Goal: Task Accomplishment & Management: Manage account settings

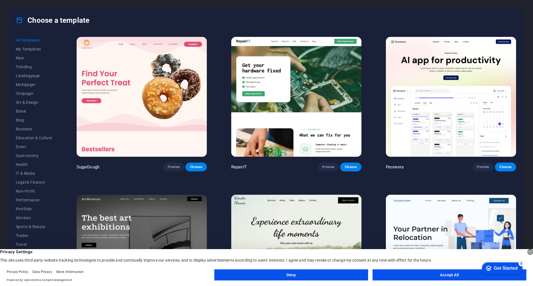
click div "checkmark Get Started 5 First Steps in the Editor Let's guide you through the t…"
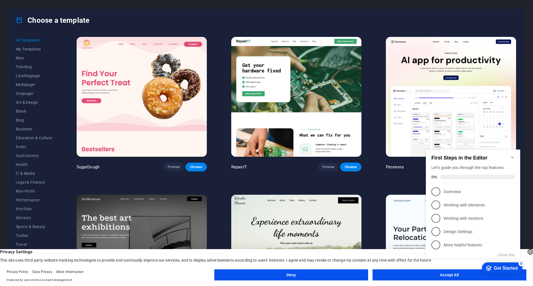
click at [425, 277] on appcues-checklist "Contextual help checklist present on screen" at bounding box center [474, 210] width 101 height 136
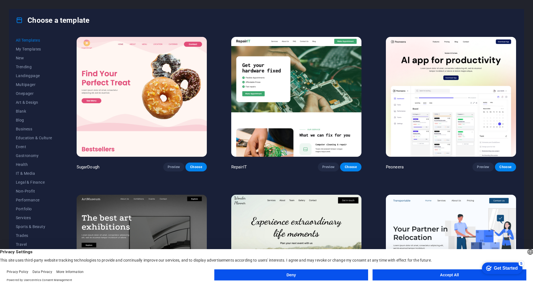
click div "checkmark Get Started 5 First Steps in the Editor Let's guide you through the t…"
click at [458, 275] on button "Accept All" at bounding box center [449, 274] width 154 height 11
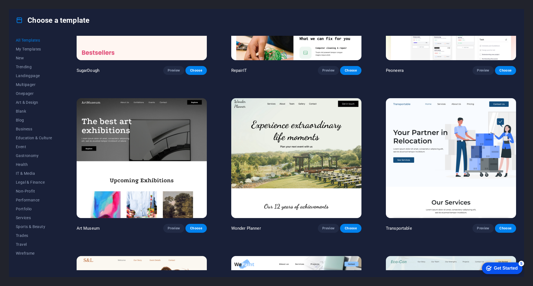
scroll to position [83, 0]
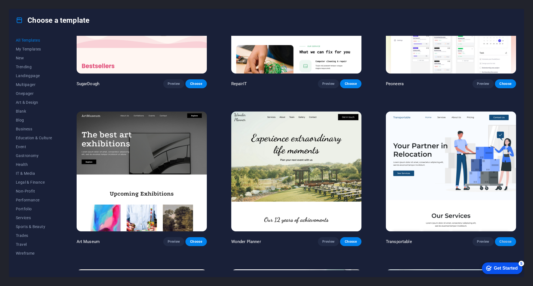
click at [502, 240] on span "Choose" at bounding box center [505, 242] width 12 height 4
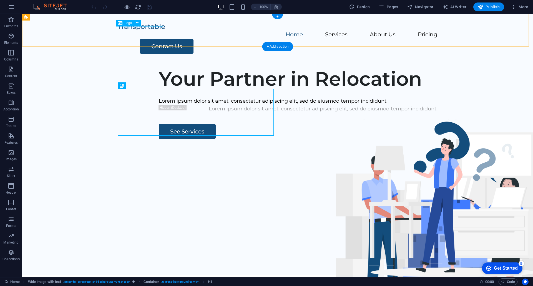
click at [137, 30] on div at bounding box center [278, 27] width 320 height 8
click at [159, 30] on div at bounding box center [278, 27] width 320 height 8
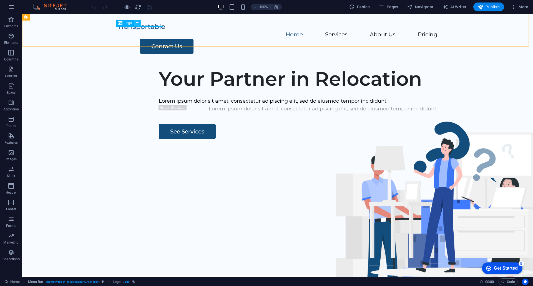
click at [138, 23] on icon at bounding box center [137, 23] width 3 height 6
click at [125, 23] on span "Logo" at bounding box center [128, 22] width 7 height 3
click at [136, 24] on icon at bounding box center [137, 23] width 3 height 6
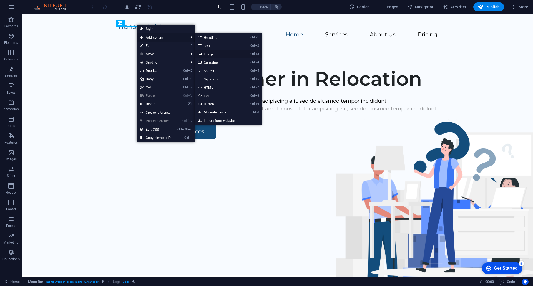
click at [217, 56] on link "Ctrl 3 Image" at bounding box center [218, 54] width 46 height 8
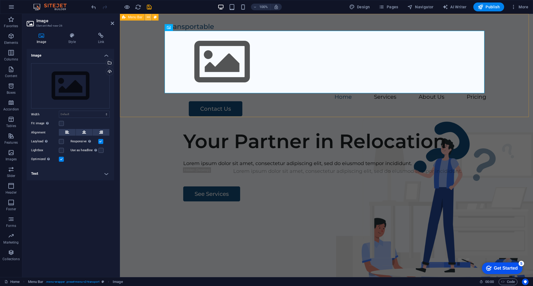
click at [148, 18] on icon at bounding box center [148, 17] width 3 height 6
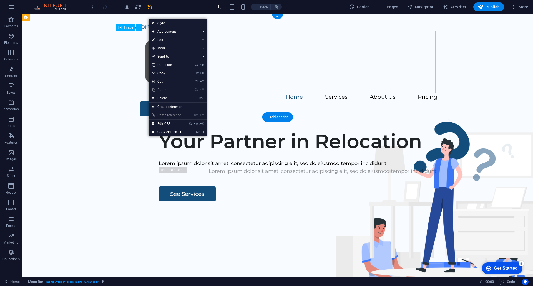
click at [118, 37] on figure at bounding box center [278, 62] width 320 height 62
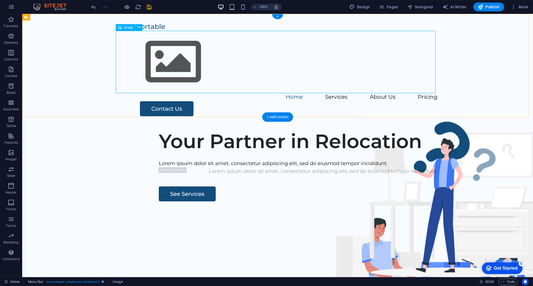
click at [414, 60] on figure at bounding box center [278, 62] width 320 height 62
click at [129, 27] on span "Image" at bounding box center [128, 27] width 9 height 3
click at [138, 28] on icon at bounding box center [138, 27] width 3 height 6
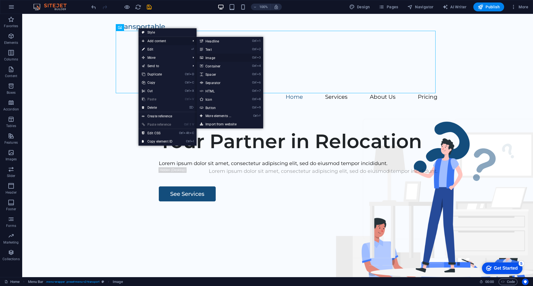
click at [217, 57] on link "Ctrl 3 Image" at bounding box center [219, 58] width 46 height 8
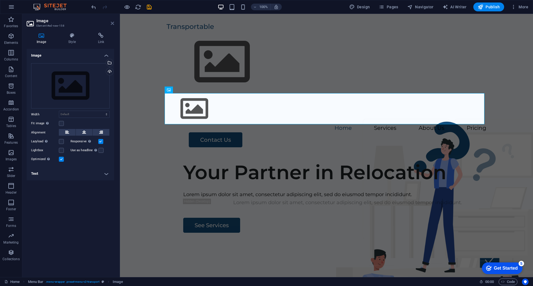
click at [112, 23] on icon at bounding box center [112, 23] width 3 height 4
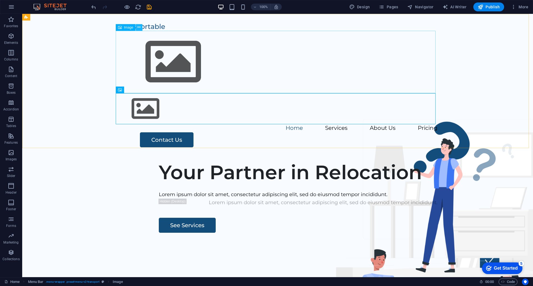
click at [139, 28] on icon at bounding box center [138, 27] width 3 height 6
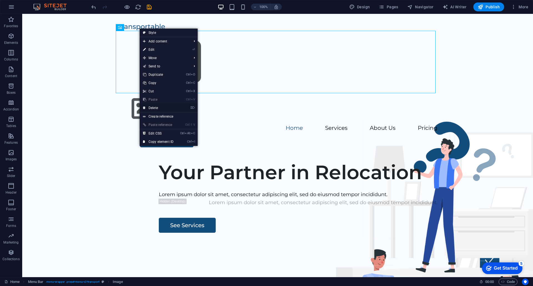
click at [161, 108] on link "⌦ Delete" at bounding box center [158, 108] width 37 height 8
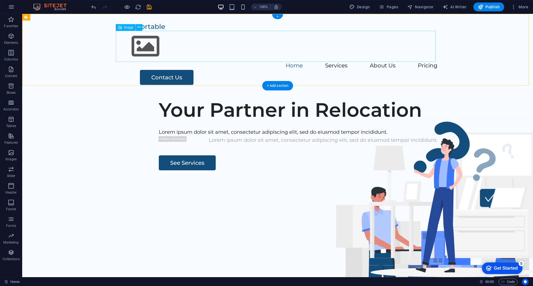
click at [138, 44] on figure at bounding box center [278, 46] width 320 height 31
click at [139, 26] on icon at bounding box center [138, 27] width 3 height 6
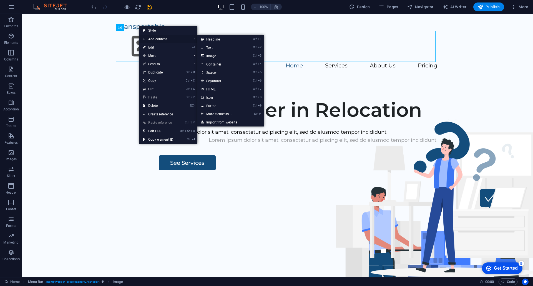
click at [149, 37] on span "Add content" at bounding box center [164, 39] width 50 height 8
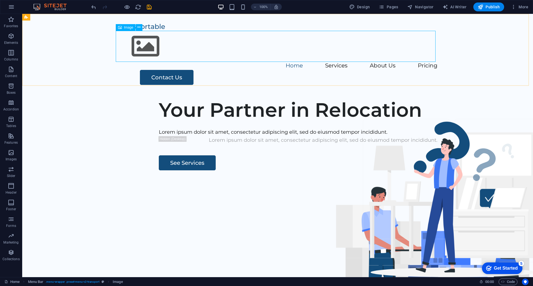
click at [127, 26] on span "Image" at bounding box center [128, 27] width 9 height 3
click at [143, 46] on figure at bounding box center [278, 46] width 320 height 31
click at [164, 27] on div "Home Services About Us Pricing Contact Us" at bounding box center [277, 54] width 511 height 80
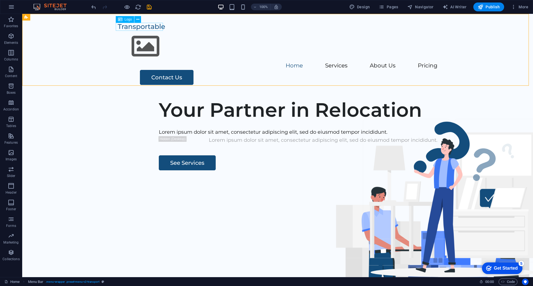
click at [127, 21] on span "Logo" at bounding box center [128, 19] width 7 height 3
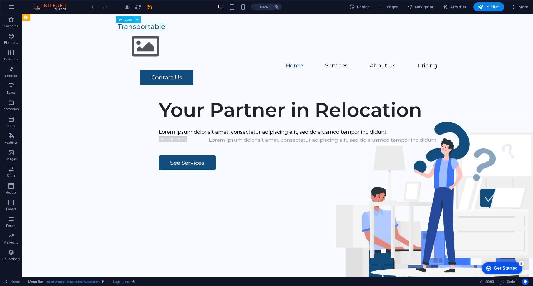
click at [141, 21] on button at bounding box center [137, 19] width 7 height 7
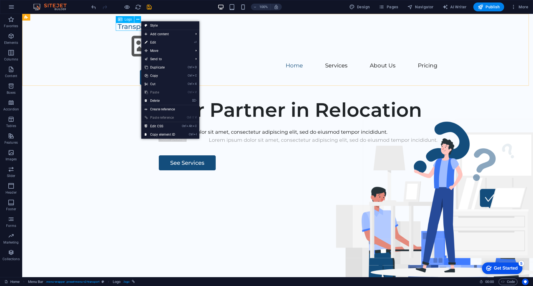
click at [119, 20] on icon at bounding box center [120, 19] width 4 height 7
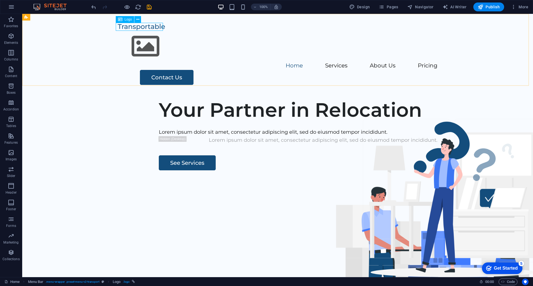
click at [119, 20] on icon at bounding box center [120, 19] width 4 height 7
select select "px"
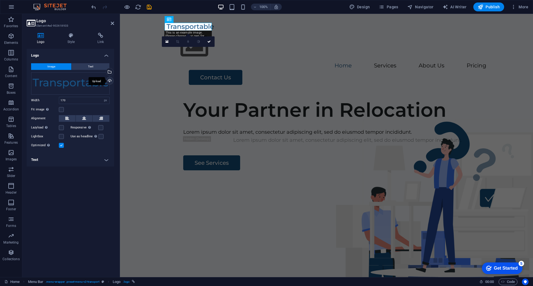
click at [109, 81] on div "Upload" at bounding box center [109, 81] width 8 height 8
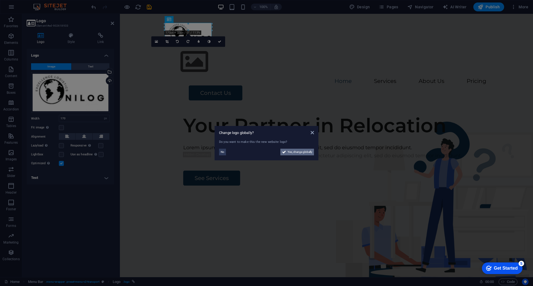
click at [294, 153] on span "Yes, change globally" at bounding box center [300, 152] width 25 height 7
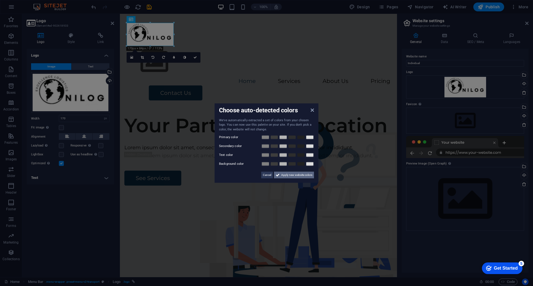
drag, startPoint x: 303, startPoint y: 176, endPoint x: 171, endPoint y: 164, distance: 132.1
click at [303, 176] on span "Apply new website colors" at bounding box center [296, 175] width 31 height 7
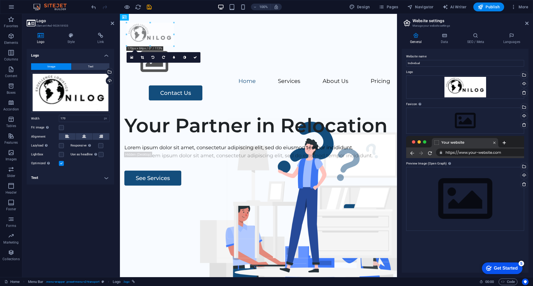
drag, startPoint x: 157, startPoint y: 32, endPoint x: 176, endPoint y: 47, distance: 23.9
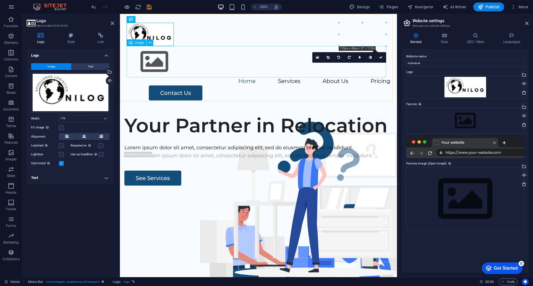
click at [159, 66] on figure at bounding box center [259, 61] width 264 height 31
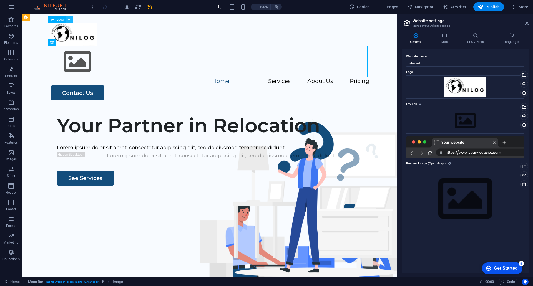
click at [69, 21] on icon at bounding box center [69, 20] width 3 height 6
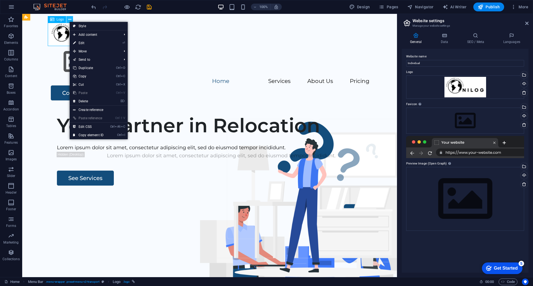
click at [69, 21] on icon at bounding box center [69, 20] width 3 height 6
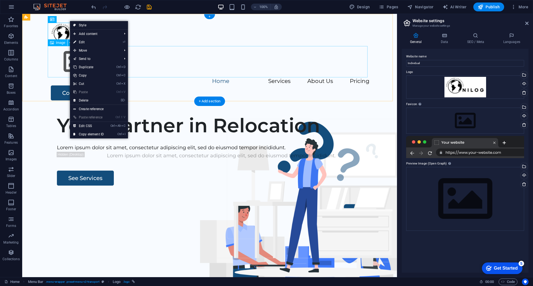
click at [67, 59] on figure at bounding box center [210, 61] width 320 height 31
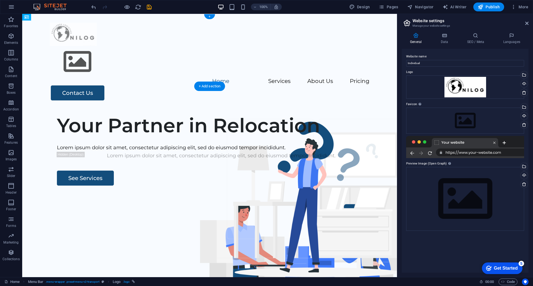
drag, startPoint x: 68, startPoint y: 33, endPoint x: 65, endPoint y: 49, distance: 16.1
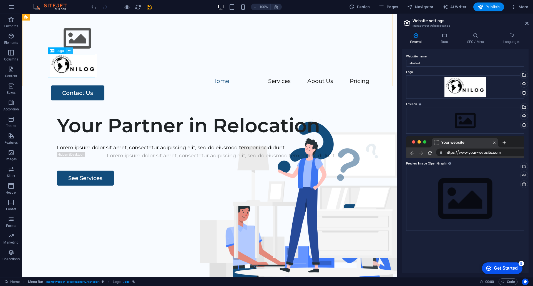
click at [70, 53] on icon at bounding box center [69, 51] width 3 height 6
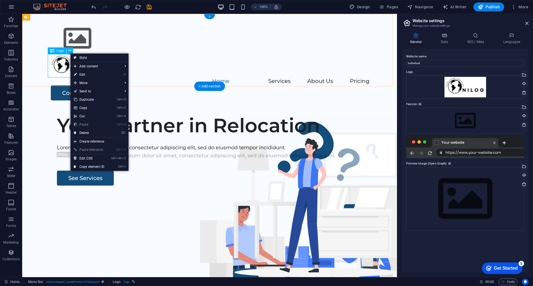
click at [50, 66] on div at bounding box center [210, 65] width 320 height 23
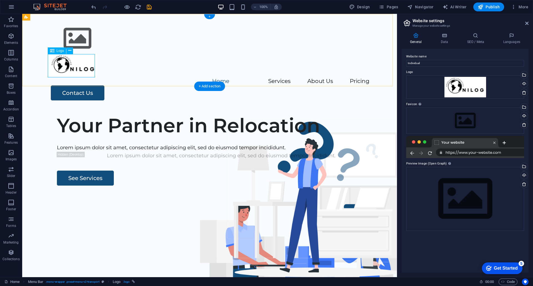
click at [60, 66] on div at bounding box center [210, 65] width 320 height 23
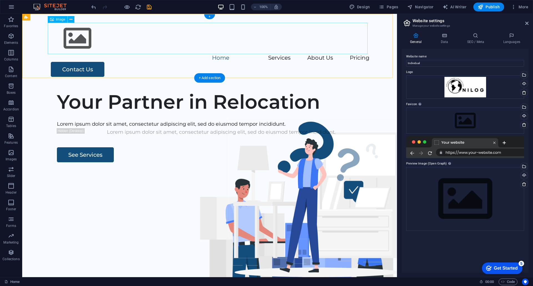
click at [76, 41] on figure at bounding box center [210, 38] width 320 height 31
click at [12, 153] on icon "button" at bounding box center [11, 152] width 7 height 7
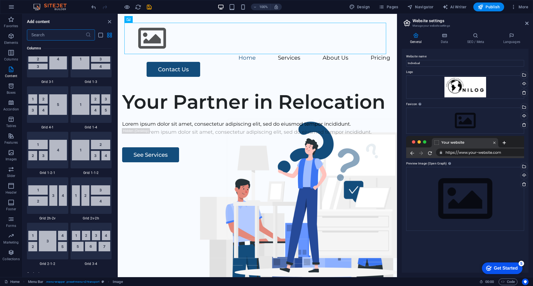
scroll to position [677, 0]
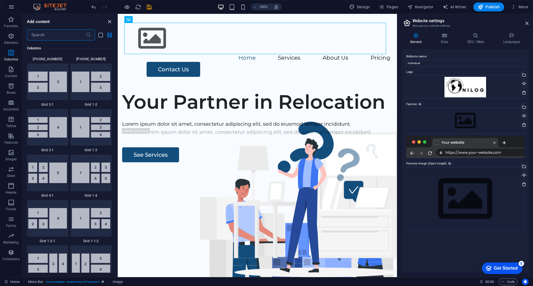
click at [110, 21] on icon "close panel" at bounding box center [109, 22] width 6 height 6
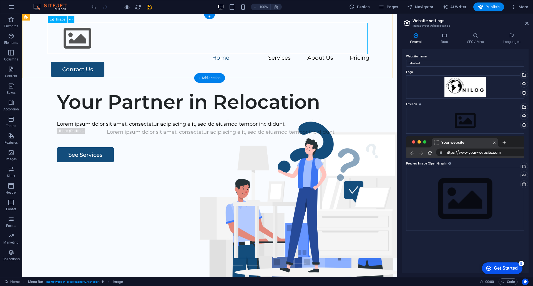
click at [80, 40] on figure at bounding box center [210, 38] width 320 height 31
click at [0, 0] on button at bounding box center [0, 0] width 0 height 0
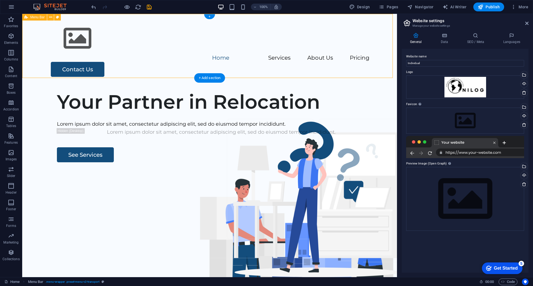
drag, startPoint x: 27, startPoint y: 43, endPoint x: 31, endPoint y: 41, distance: 4.3
click at [27, 43] on div "Home Services About Us Pricing Contact Us" at bounding box center [209, 50] width 375 height 72
click at [65, 33] on figure at bounding box center [210, 38] width 320 height 31
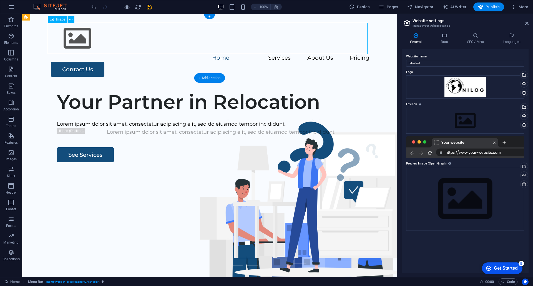
click at [72, 36] on figure at bounding box center [210, 38] width 320 height 31
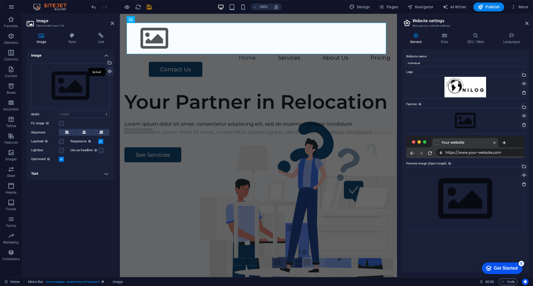
click at [111, 71] on div "Upload" at bounding box center [109, 72] width 8 height 8
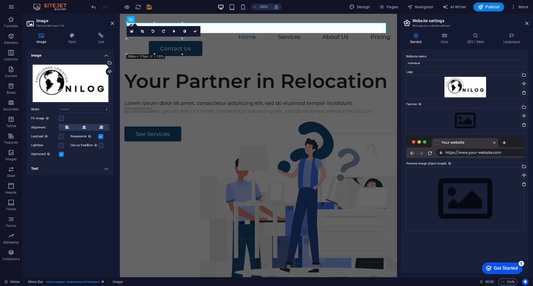
click at [104, 168] on h4 "Text" at bounding box center [70, 168] width 87 height 13
click at [79, 180] on input "Alternative text The alternative text is used by devices that cannot display im…" at bounding box center [84, 180] width 51 height 7
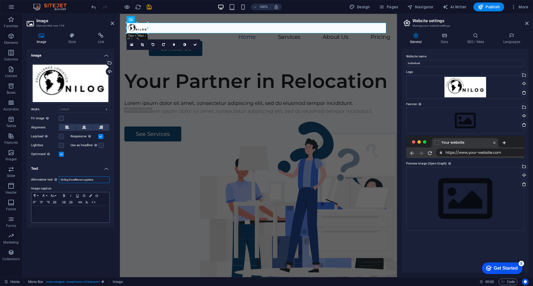
type input "Onilog Excellence Logistics"
click at [65, 215] on div at bounding box center [70, 214] width 78 height 17
click at [52, 213] on p at bounding box center [70, 211] width 72 height 5
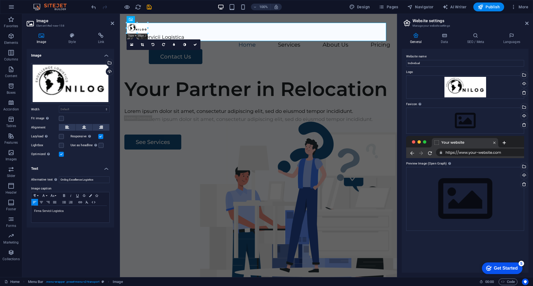
click at [83, 238] on div "Image Drag files here, click to choose files or select files from Files or our …" at bounding box center [70, 161] width 87 height 224
click at [197, 44] on link at bounding box center [195, 44] width 11 height 11
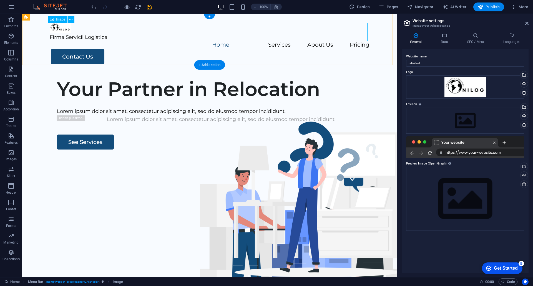
click at [96, 38] on figure "Firma Servicii Logistica" at bounding box center [210, 32] width 320 height 18
click at [98, 38] on figure "Firma Servicii Logistica" at bounding box center [210, 32] width 320 height 18
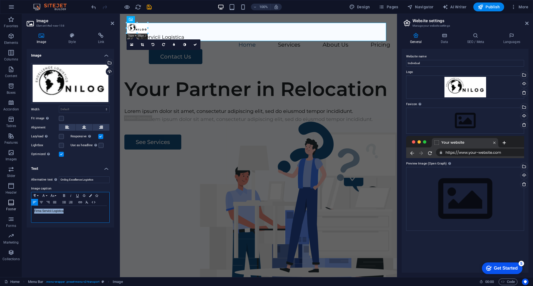
drag, startPoint x: 66, startPoint y: 214, endPoint x: 15, endPoint y: 212, distance: 51.1
click at [15, 212] on section "Favorites Elements Columns Content Boxes Accordion Tables Features Images Slide…" at bounding box center [198, 145] width 397 height 263
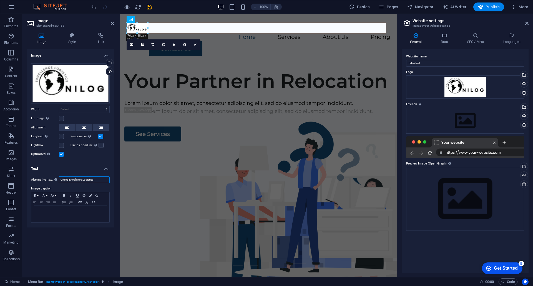
drag, startPoint x: 97, startPoint y: 180, endPoint x: 69, endPoint y: 180, distance: 28.0
click at [69, 180] on input "Onilog Excellence Logistics" at bounding box center [84, 180] width 51 height 7
type input "Onilog - Firma Servicii Logistice"
click at [78, 243] on div "Image Drag files here, click to choose files or select files from Files or our …" at bounding box center [70, 161] width 87 height 224
click at [196, 44] on icon at bounding box center [194, 44] width 3 height 3
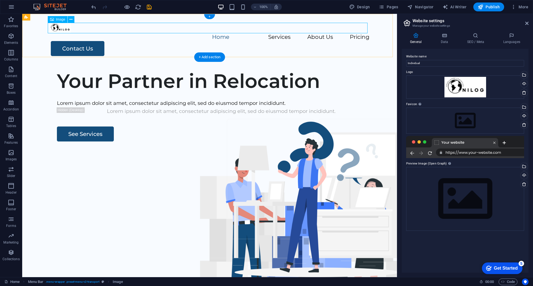
click at [54, 30] on figure at bounding box center [210, 28] width 320 height 11
click at [61, 40] on nav "Home Services About Us Pricing" at bounding box center [210, 37] width 320 height 8
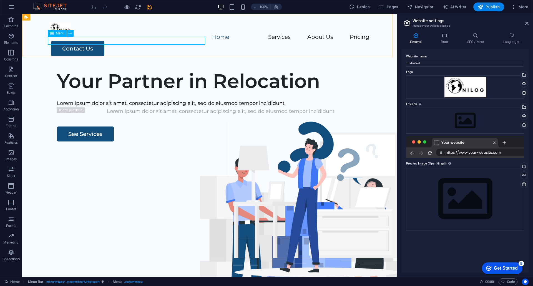
click at [53, 34] on icon at bounding box center [52, 33] width 4 height 7
click at [63, 41] on nav "Home Services About Us Pricing" at bounding box center [210, 37] width 320 height 8
select select
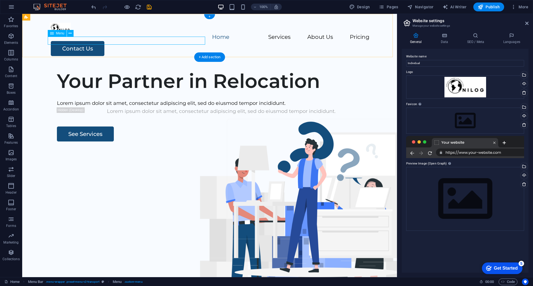
select select
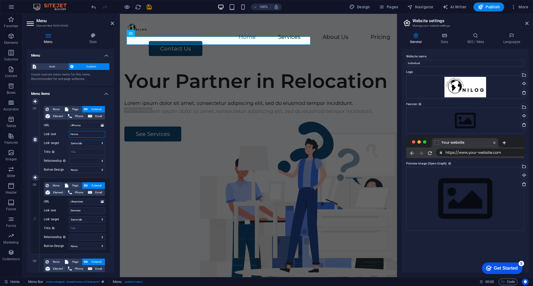
drag, startPoint x: 83, startPoint y: 134, endPoint x: 71, endPoint y: 133, distance: 11.4
click at [71, 133] on input "Home" at bounding box center [87, 134] width 36 height 7
type input "Acasa"
select select
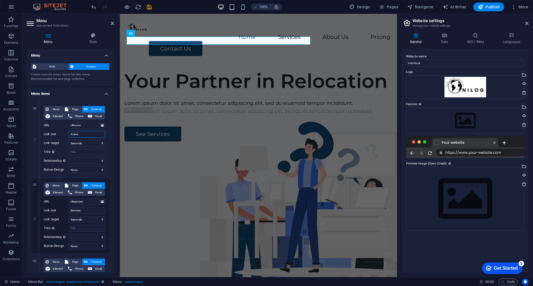
select select
type input "Aca"
select select
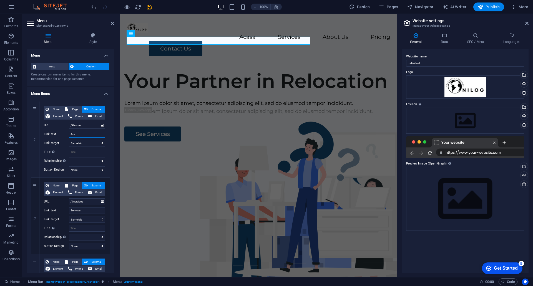
select select
type input "A"
type input "H"
select select
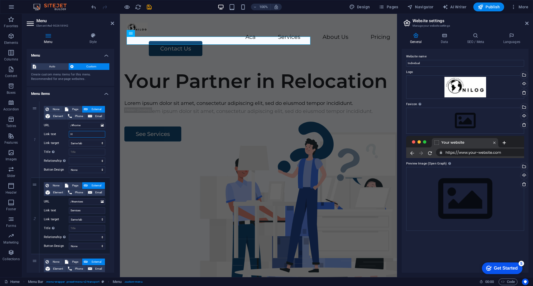
select select
type input "Home"
select select
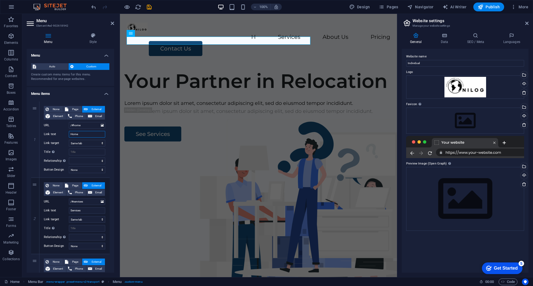
select select
click at [213, 93] on div "Your Partner in Relocation" at bounding box center [258, 80] width 268 height 23
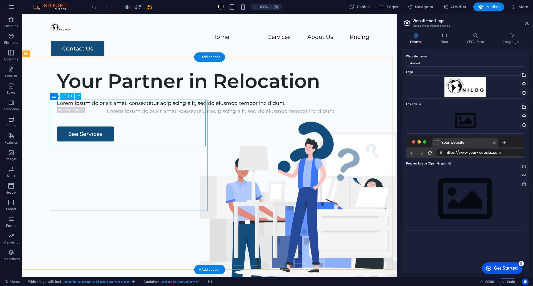
click at [59, 93] on div "Your Partner in Relocation" at bounding box center [221, 80] width 329 height 23
click at [154, 93] on div "Your Partner in Relocation" at bounding box center [221, 80] width 329 height 23
click at [155, 93] on div "Your Partner in Relocation" at bounding box center [221, 80] width 329 height 23
click at [84, 93] on div "Your Partner in Relocation" at bounding box center [221, 80] width 329 height 23
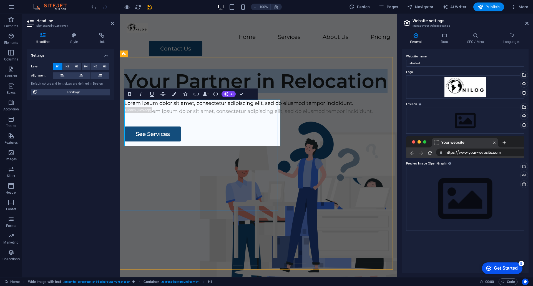
click at [196, 93] on h1 "Your Partner in Relocation" at bounding box center [258, 80] width 268 height 23
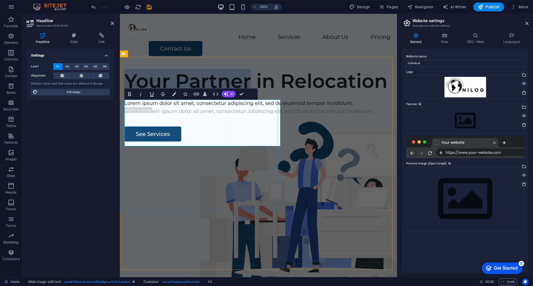
drag, startPoint x: 250, startPoint y: 112, endPoint x: 130, endPoint y: 112, distance: 119.6
click at [130, 93] on h1 "Your Partner in Relocation" at bounding box center [258, 80] width 268 height 23
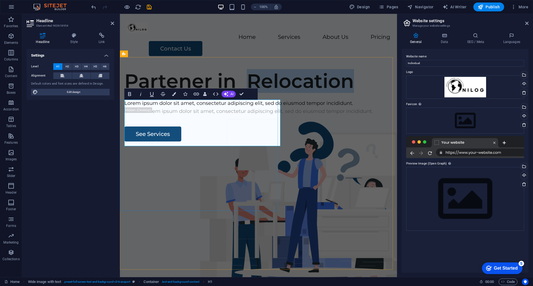
drag, startPoint x: 227, startPoint y: 136, endPoint x: 136, endPoint y: 134, distance: 91.1
click at [136, 93] on h1 "Partener in Relocation" at bounding box center [258, 80] width 268 height 23
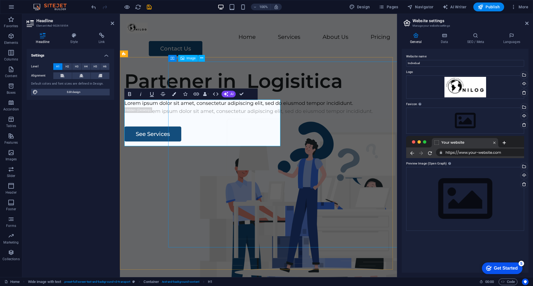
click at [192, 239] on figure at bounding box center [303, 235] width 263 height 186
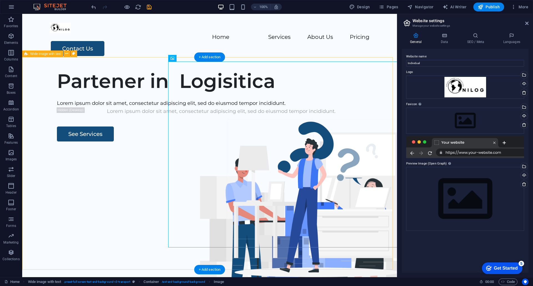
click at [133, 216] on div "Partener in Logisitica Lorem ipsum dolor sit amet, consectetur adipiscing elit,…" at bounding box center [209, 171] width 375 height 213
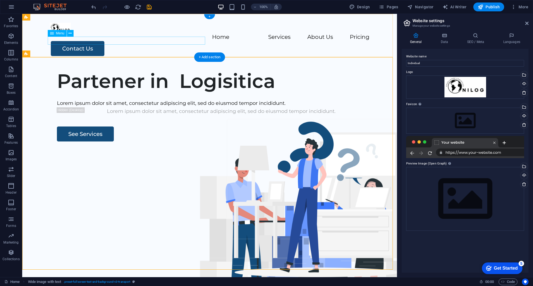
click at [196, 41] on nav "Home Services About Us Pricing" at bounding box center [210, 37] width 320 height 8
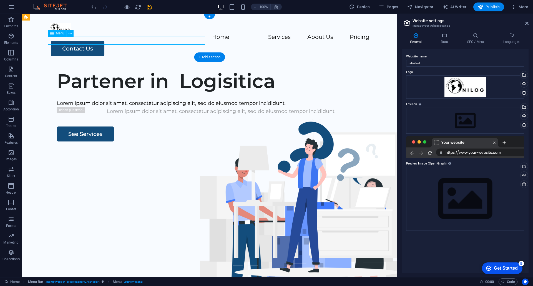
click at [197, 41] on nav "Home Services About Us Pricing" at bounding box center [210, 37] width 320 height 8
select select
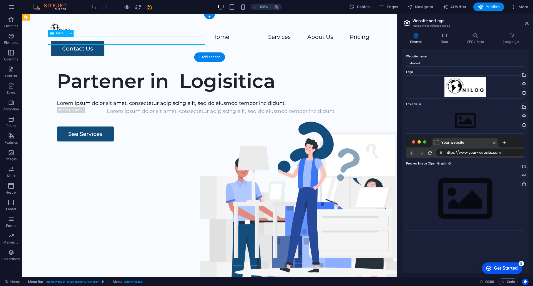
select select
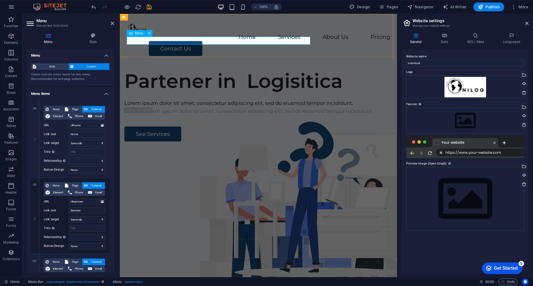
click at [294, 41] on nav "Home Services About Us Pricing" at bounding box center [259, 37] width 264 height 8
click at [291, 40] on nav "Home Services About Us Pricing" at bounding box center [259, 37] width 264 height 8
click at [295, 40] on nav "Home Services About Us Pricing" at bounding box center [259, 37] width 264 height 8
click at [303, 40] on nav "Home Services About Us Pricing" at bounding box center [259, 37] width 264 height 8
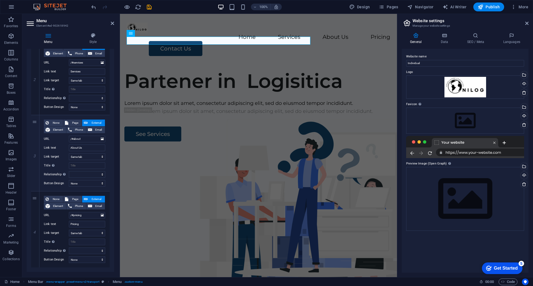
scroll to position [149, 0]
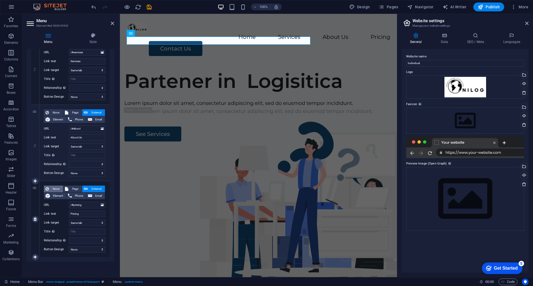
click at [55, 189] on span "None" at bounding box center [56, 189] width 11 height 7
select select
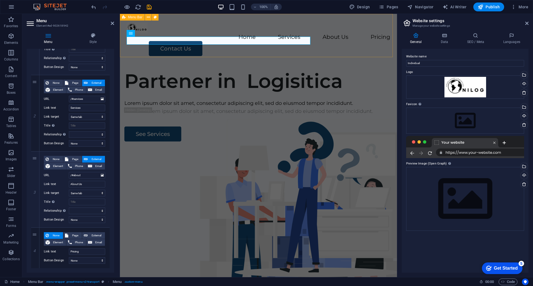
click at [234, 51] on div "Home Services About Us Pricing Contact Us" at bounding box center [258, 39] width 277 height 51
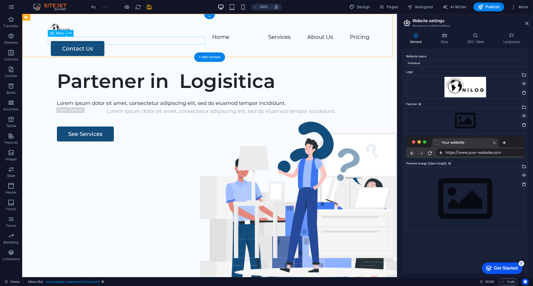
click at [192, 41] on nav "Home Services About Us Pricing" at bounding box center [210, 37] width 320 height 8
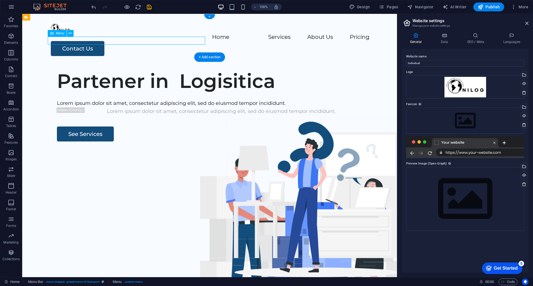
click at [192, 41] on nav "Home Services About Us Pricing" at bounding box center [210, 37] width 320 height 8
select select
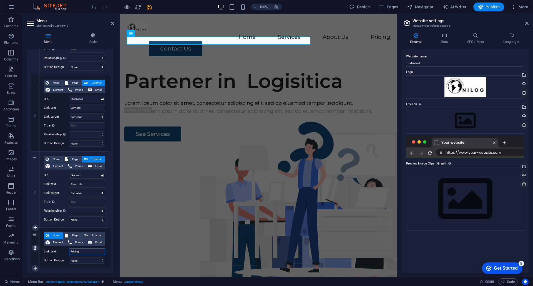
drag, startPoint x: 85, startPoint y: 251, endPoint x: 66, endPoint y: 250, distance: 18.9
click at [66, 250] on div "Link text Pricing" at bounding box center [74, 251] width 61 height 7
click at [100, 261] on select "None Default Primary Secondary" at bounding box center [87, 260] width 36 height 7
select select
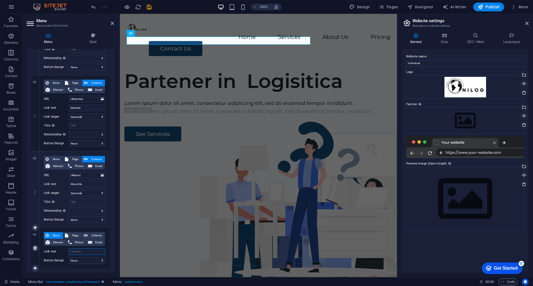
select select
click at [277, 40] on nav "Home Services About Us" at bounding box center [259, 37] width 264 height 8
click at [148, 35] on icon at bounding box center [149, 34] width 3 height 6
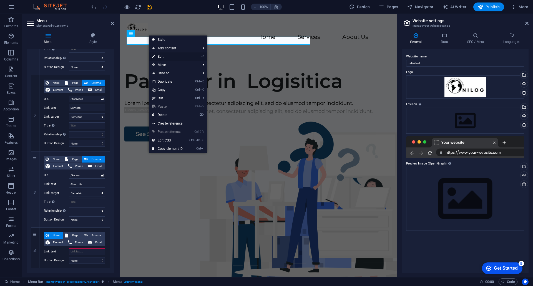
click at [162, 57] on link "⏎ Edit" at bounding box center [167, 56] width 37 height 8
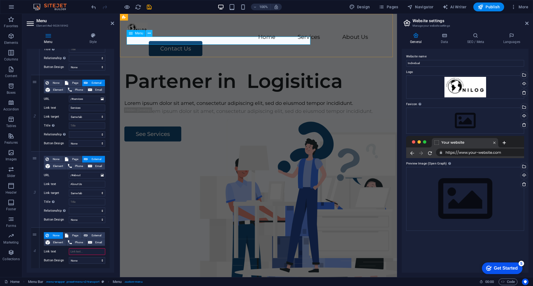
click at [148, 34] on icon at bounding box center [149, 34] width 3 height 6
click at [55, 236] on span "None" at bounding box center [56, 235] width 11 height 7
click at [54, 267] on div "None Page External Element Phone Email Page Home Legal Notice Privacy Subpage E…" at bounding box center [74, 248] width 70 height 41
click at [356, 43] on div "Contact Us" at bounding box center [269, 48] width 241 height 15
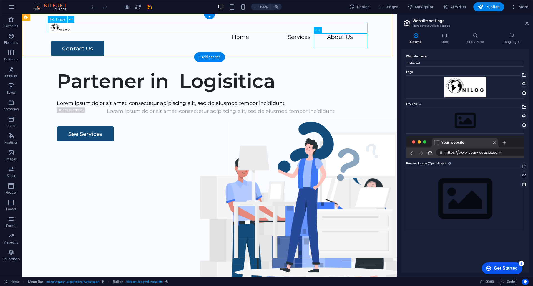
click at [61, 28] on figure at bounding box center [210, 28] width 320 height 11
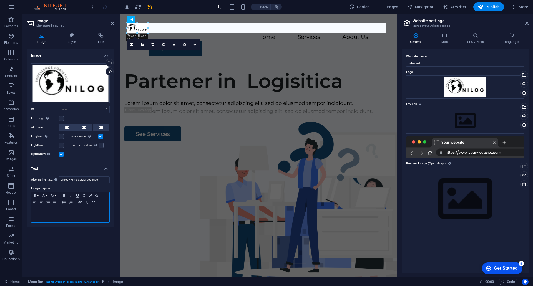
click at [56, 213] on p at bounding box center [70, 211] width 72 height 5
click at [42, 203] on icon "button" at bounding box center [41, 202] width 7 height 4
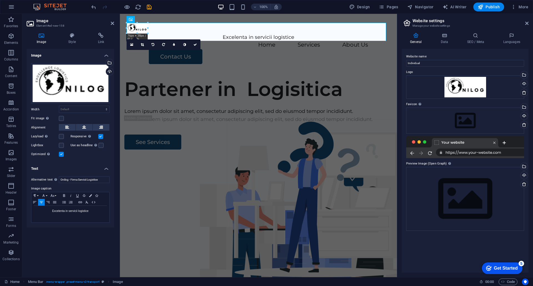
click at [73, 238] on div "Image Drag files here, click to choose files or select files from Files or our …" at bounding box center [70, 161] width 87 height 224
click at [308, 150] on figure at bounding box center [303, 243] width 263 height 186
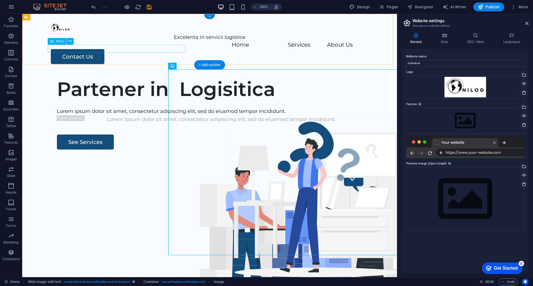
click at [50, 49] on nav "Home Services About Us" at bounding box center [210, 45] width 320 height 8
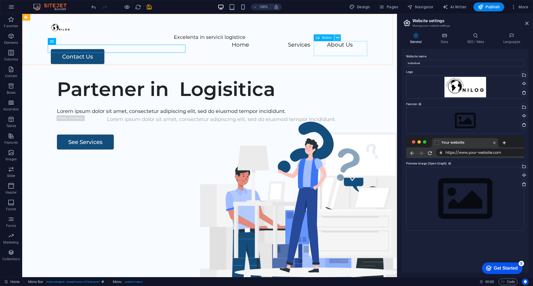
click at [338, 39] on icon at bounding box center [337, 38] width 3 height 6
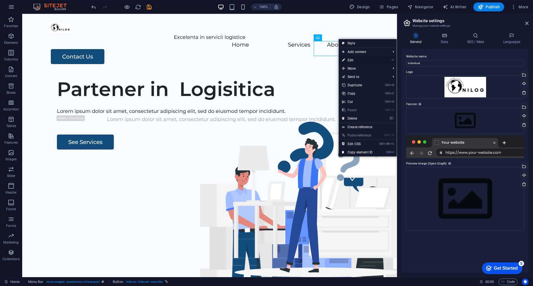
click at [357, 59] on link "⏎ Edit" at bounding box center [357, 60] width 37 height 8
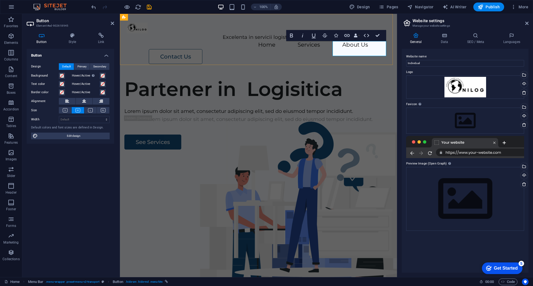
click at [202, 49] on link "Contact Us" at bounding box center [176, 56] width 54 height 15
click at [202, 49] on nav "Home Services About Us" at bounding box center [259, 45] width 264 height 8
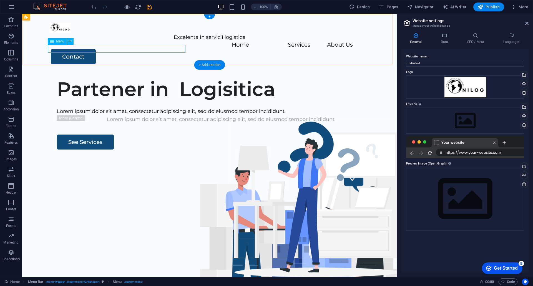
click at [65, 49] on nav "Home Services About Us" at bounding box center [210, 45] width 320 height 8
select select
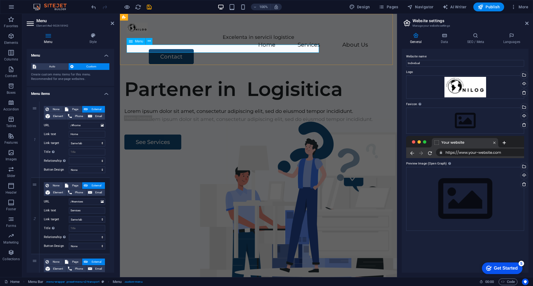
click at [209, 46] on nav "Home Services About Us" at bounding box center [259, 45] width 264 height 8
click at [200, 49] on nav "Home Services About Us" at bounding box center [259, 45] width 264 height 8
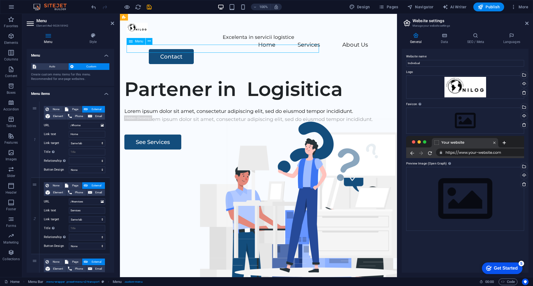
click at [200, 49] on nav "Home Services About Us" at bounding box center [259, 45] width 264 height 8
click at [205, 49] on nav "Home Services About Us" at bounding box center [259, 45] width 264 height 8
click at [199, 49] on nav "Home Services About Us" at bounding box center [259, 45] width 264 height 8
drag, startPoint x: 78, startPoint y: 135, endPoint x: 61, endPoint y: 136, distance: 17.3
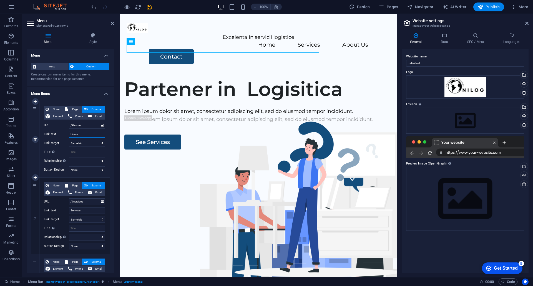
click at [61, 135] on div "Link text Home" at bounding box center [74, 134] width 61 height 7
type input "Aca"
select select
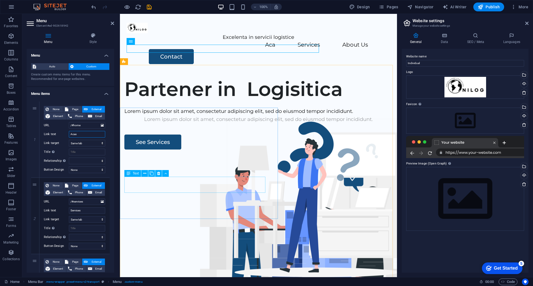
type input "Acasa"
select select
type input "Acasa"
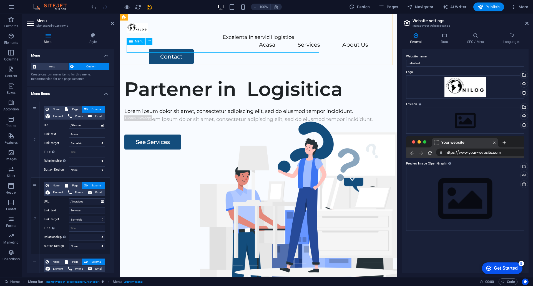
click at [242, 49] on nav "Acasa Services About Us" at bounding box center [259, 45] width 264 height 8
click at [84, 212] on input "Services" at bounding box center [87, 210] width 36 height 7
drag, startPoint x: 84, startPoint y: 212, endPoint x: 65, endPoint y: 212, distance: 18.3
click at [65, 212] on div "Link text Services" at bounding box center [74, 210] width 61 height 7
type input "Servicii"
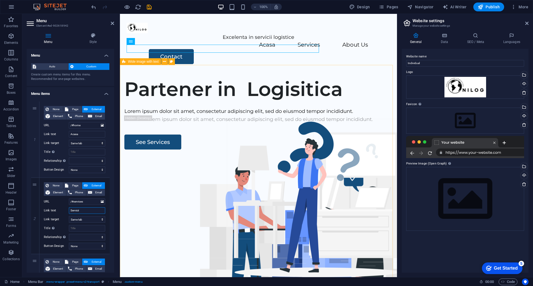
select select
type input "Servicii"
click at [83, 125] on input "/#home" at bounding box center [87, 125] width 36 height 7
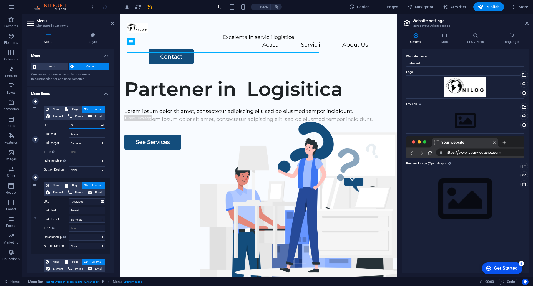
type input "/#a"
select select
type input "/#ac"
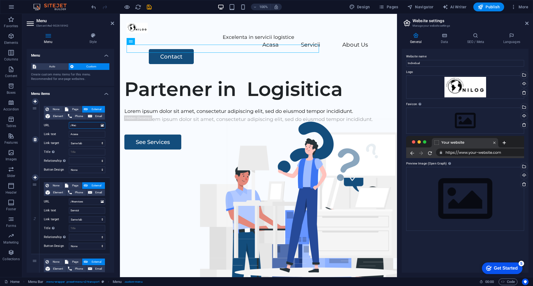
select select
type input "/#acasa"
select select
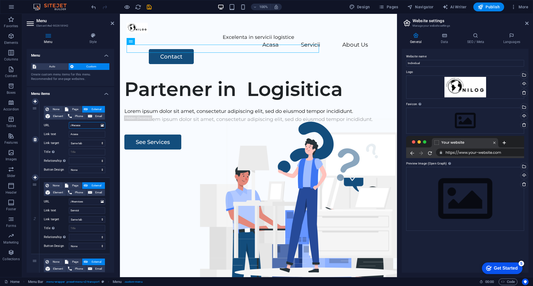
select select
type input "/#acasa"
click at [86, 202] on input "/#services" at bounding box center [87, 201] width 36 height 7
type input "/#servic"
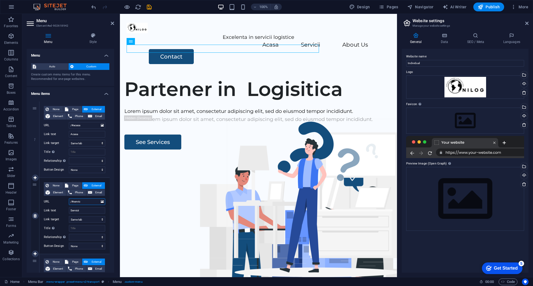
select select
type input "/#servicii"
select select
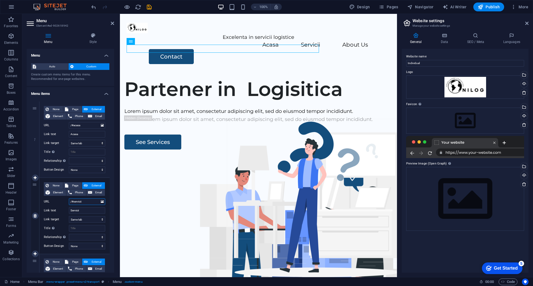
select select
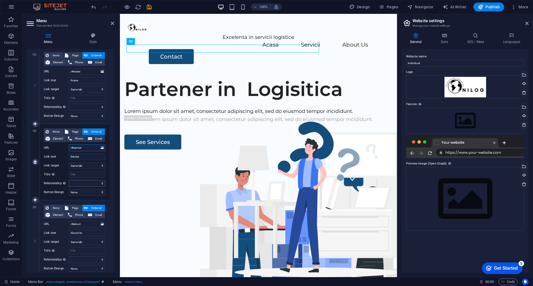
scroll to position [56, 0]
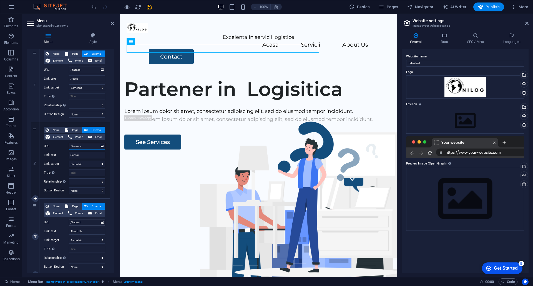
type input "/#servicii"
click at [81, 222] on input "/#about" at bounding box center [87, 222] width 36 height 7
click at [80, 230] on input "About Us" at bounding box center [87, 231] width 36 height 7
drag, startPoint x: 85, startPoint y: 231, endPoint x: 62, endPoint y: 233, distance: 23.1
click at [62, 233] on div "Link text About Us" at bounding box center [74, 231] width 61 height 7
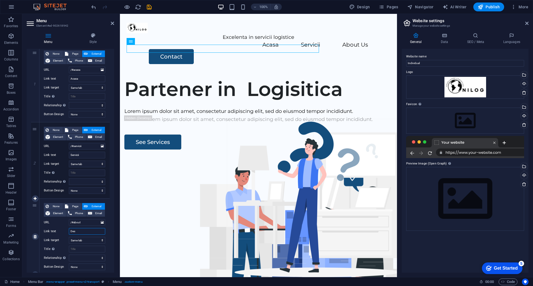
type input "Desp"
select select
type input "Despre"
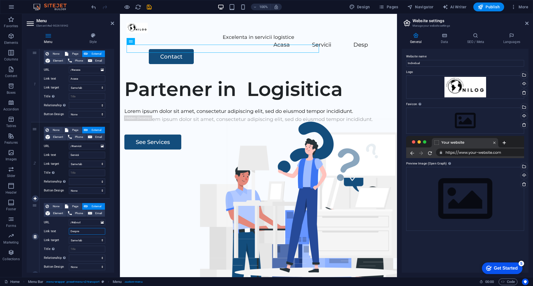
select select
type input "Despre Noi"
select select
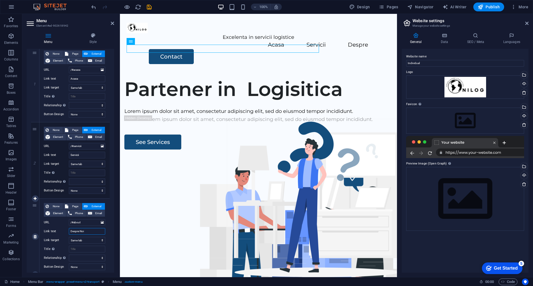
select select
type input "Despre Noi"
click at [84, 223] on input "/#about" at bounding box center [87, 222] width 36 height 7
type input "/#d"
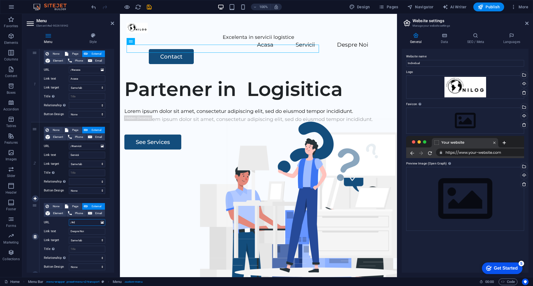
select select
type input "/#despre"
select select
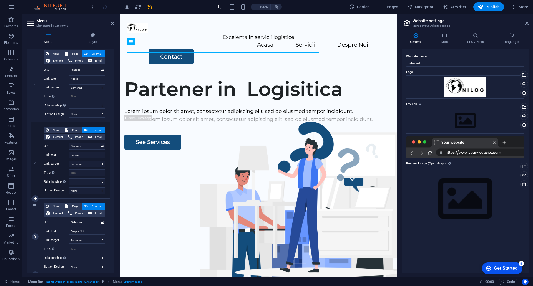
select select
type input "/#despre"
select select
type input "/#desprenoi"
select select
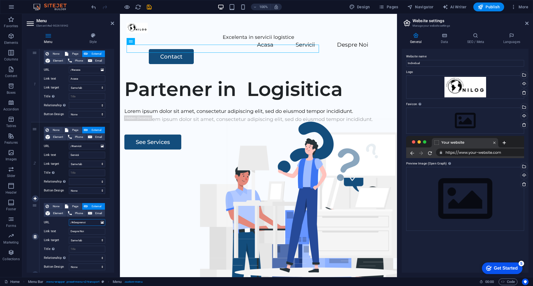
select select
type input "/#desprenoi"
click at [110, 252] on div "1 None Page External Element Phone Email Page Home Legal Notice Privacy Subpage…" at bounding box center [70, 181] width 87 height 278
click at [283, 37] on figure "Excelenta in servicii logistice" at bounding box center [259, 32] width 264 height 18
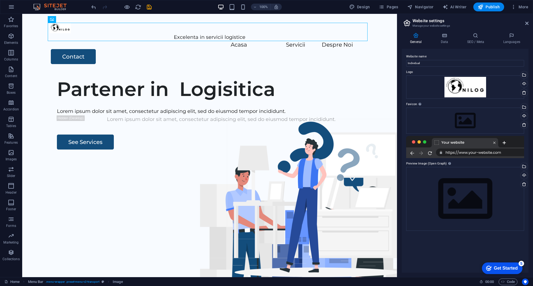
click at [505, 151] on div at bounding box center [465, 147] width 118 height 22
click at [478, 153] on div at bounding box center [465, 147] width 118 height 22
click at [467, 156] on div at bounding box center [465, 147] width 118 height 22
click at [462, 153] on div at bounding box center [465, 147] width 118 height 22
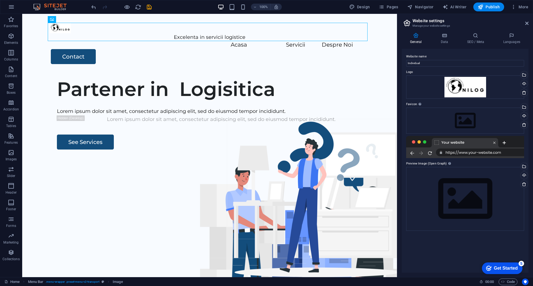
click at [462, 153] on div at bounding box center [465, 147] width 118 height 22
click at [526, 176] on div "Upload" at bounding box center [523, 176] width 8 height 8
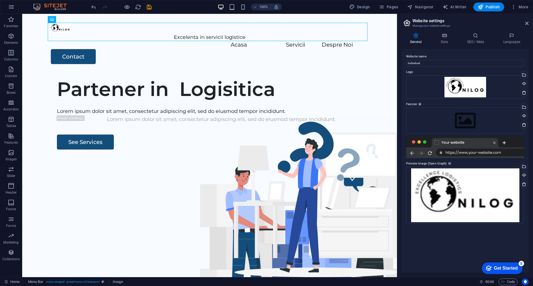
click at [481, 240] on div "Website name Individual Logo Drag files here, click to choose files or select f…" at bounding box center [465, 161] width 127 height 224
drag, startPoint x: 422, startPoint y: 64, endPoint x: 400, endPoint y: 65, distance: 21.4
click at [400, 65] on div "General Data SEO / Meta Languages Website name Individual Logo Drag files here,…" at bounding box center [465, 152] width 136 height 249
type input "Onilog Servicii logistica"
click at [444, 41] on h4 "Data" at bounding box center [445, 39] width 26 height 12
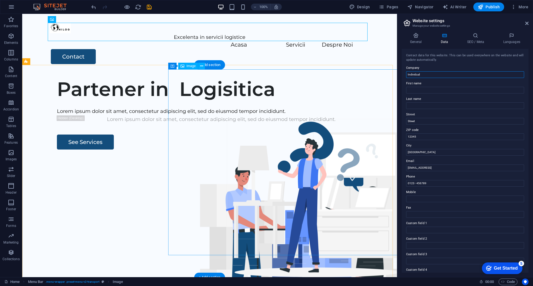
drag, startPoint x: 445, startPoint y: 89, endPoint x: 371, endPoint y: 74, distance: 74.8
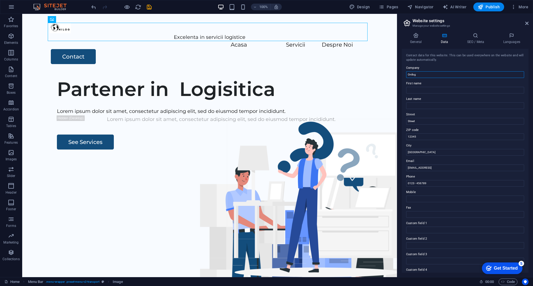
click at [422, 75] on input "Onilog" at bounding box center [465, 74] width 118 height 7
type input "Onilog"
click at [426, 120] on input "Street" at bounding box center [465, 121] width 118 height 7
drag, startPoint x: 426, startPoint y: 120, endPoint x: 399, endPoint y: 117, distance: 27.7
click at [399, 117] on div "General Data SEO / Meta Languages Website name Onilog Servicii logistica Logo D…" at bounding box center [465, 152] width 136 height 249
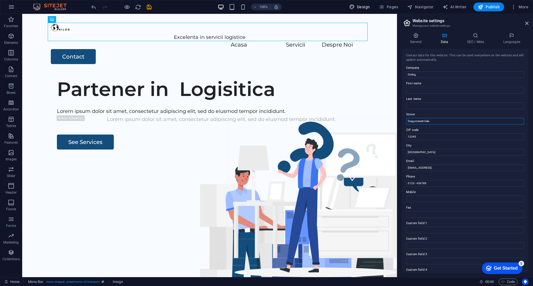
type input "Dragomiresti-Vale"
drag, startPoint x: 441, startPoint y: 151, endPoint x: 393, endPoint y: 138, distance: 50.0
paste input "077096"
type input "077096"
click at [420, 150] on input "[GEOGRAPHIC_DATA]" at bounding box center [465, 152] width 118 height 7
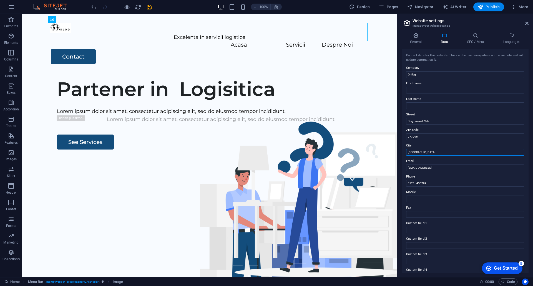
drag, startPoint x: 420, startPoint y: 151, endPoint x: 397, endPoint y: 154, distance: 23.3
click at [398, 154] on aside "Website settings Manage your website settings General Data SEO / Meta Languages…" at bounding box center [465, 145] width 136 height 263
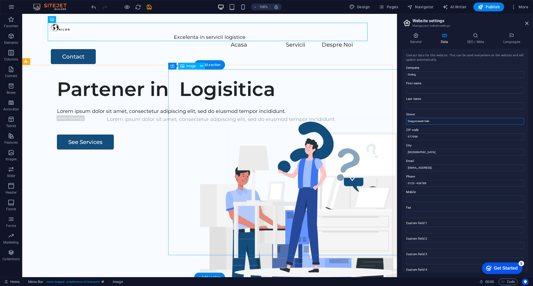
drag, startPoint x: 462, startPoint y: 136, endPoint x: 385, endPoint y: 120, distance: 78.7
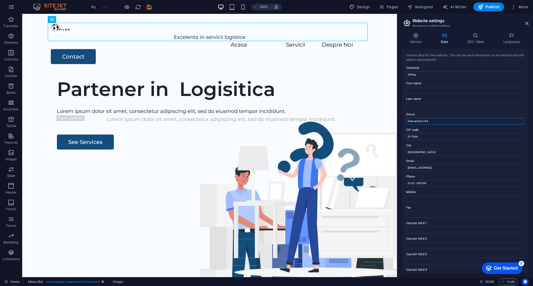
type input "Diamantului 164"
drag, startPoint x: 420, startPoint y: 138, endPoint x: 400, endPoint y: 140, distance: 20.1
click at [400, 140] on div "General Data SEO / Meta Languages Website name Onilog Servicii logistica Logo D…" at bounding box center [465, 152] width 136 height 249
paste input "25"
type input "077025"
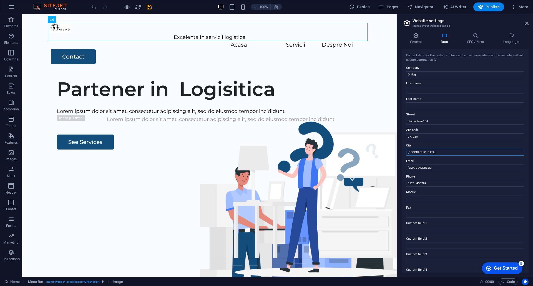
drag, startPoint x: 417, startPoint y: 152, endPoint x: 401, endPoint y: 152, distance: 16.4
click at [401, 152] on div "General Data SEO / Meta Languages Website name Onilog Servicii logistica Logo D…" at bounding box center [465, 152] width 136 height 249
type input "Bragadiru"
drag, startPoint x: 495, startPoint y: 182, endPoint x: 390, endPoint y: 169, distance: 106.0
type input "[EMAIL_ADDRESS][DOMAIN_NAME]"
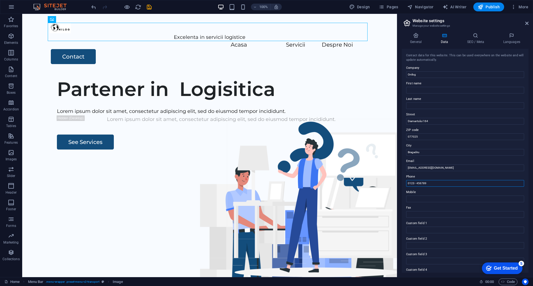
drag, startPoint x: 435, startPoint y: 184, endPoint x: 438, endPoint y: 203, distance: 19.6
click at [400, 184] on div "General Data SEO / Meta Languages Website name Onilog Servicii logistica Logo D…" at bounding box center [465, 152] width 136 height 249
click at [436, 183] on input "0123 - 456789" at bounding box center [465, 183] width 118 height 7
drag, startPoint x: 436, startPoint y: 183, endPoint x: 404, endPoint y: 183, distance: 31.9
click at [404, 183] on div "Contact data for this website. This can be used everywhere on the website and w…" at bounding box center [465, 161] width 127 height 224
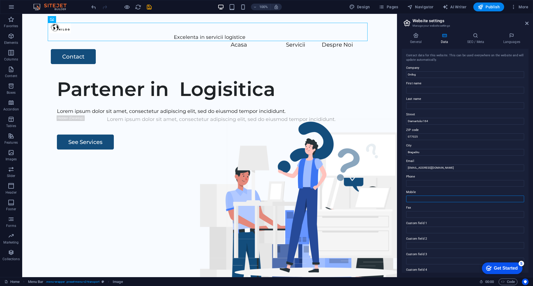
click at [439, 200] on input "Mobile" at bounding box center [465, 199] width 118 height 7
type input "[PHONE_NUMBER]"
click at [510, 43] on h4 "Languages" at bounding box center [512, 39] width 34 height 12
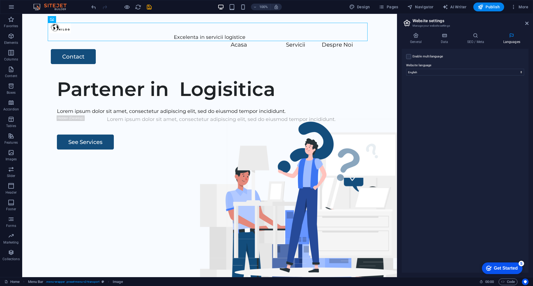
click at [410, 59] on div "Enable multilanguage To disable multilanguage delete all languages until only o…" at bounding box center [465, 56] width 118 height 7
click at [409, 56] on label at bounding box center [408, 56] width 5 height 5
click at [0, 0] on input "Enable multilanguage To disable multilanguage delete all languages until only o…" at bounding box center [0, 0] width 0 height 0
select select
click at [517, 77] on icon at bounding box center [516, 76] width 3 height 7
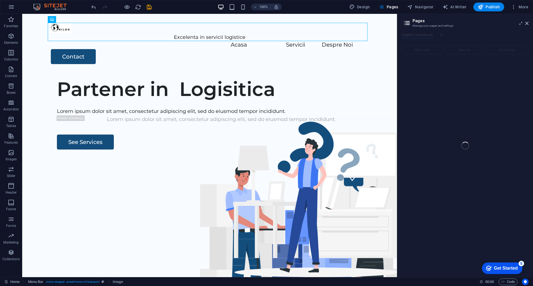
drag, startPoint x: 528, startPoint y: 24, endPoint x: 526, endPoint y: 26, distance: 3.3
click at [528, 24] on div "Home Favorites Elements Columns Content Boxes Accordion Tables Features Images …" at bounding box center [266, 145] width 533 height 263
click at [210, 34] on figure "Excelenta in servicii logistice" at bounding box center [210, 32] width 320 height 18
click at [231, 37] on figure "Excelenta in servicii logistice" at bounding box center [210, 32] width 320 height 18
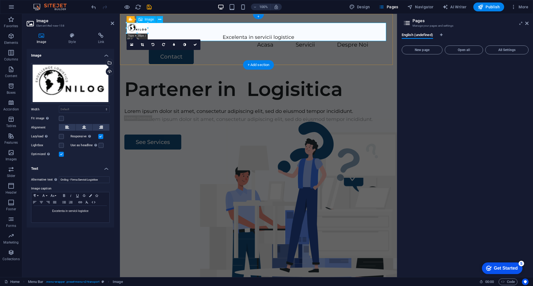
drag, startPoint x: 295, startPoint y: 39, endPoint x: 286, endPoint y: 39, distance: 9.2
click at [295, 39] on figure "Excelenta in servicii logistice" at bounding box center [259, 32] width 264 height 18
drag, startPoint x: 292, startPoint y: 38, endPoint x: 281, endPoint y: 38, distance: 11.4
click at [292, 38] on figure "Excelenta in servicii logistice" at bounding box center [259, 32] width 264 height 18
click at [281, 38] on figure "Excelenta in servicii logistice" at bounding box center [259, 32] width 264 height 18
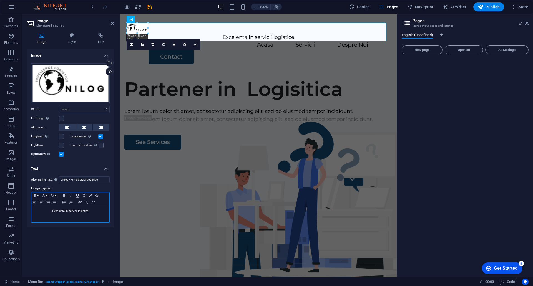
click at [89, 211] on p "Excelenta in servicii logistice" at bounding box center [70, 211] width 72 height 5
click at [92, 212] on p "Excelenta in servicii logistica" at bounding box center [70, 211] width 72 height 5
click at [76, 254] on div "Image Drag files here, click to choose files or select files from Files or our …" at bounding box center [70, 161] width 87 height 224
click at [72, 237] on div "Image Drag files here, click to choose files or select files from Files or our …" at bounding box center [70, 161] width 87 height 224
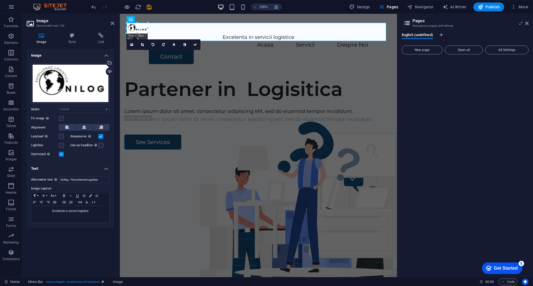
click at [445, 106] on div at bounding box center [465, 166] width 127 height 214
click at [471, 151] on div at bounding box center [465, 166] width 127 height 214
click at [185, 150] on figure at bounding box center [303, 243] width 263 height 186
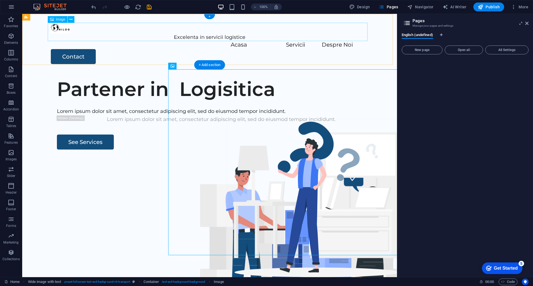
click at [206, 37] on figure "Excelenta in servicii logistice" at bounding box center [210, 32] width 320 height 18
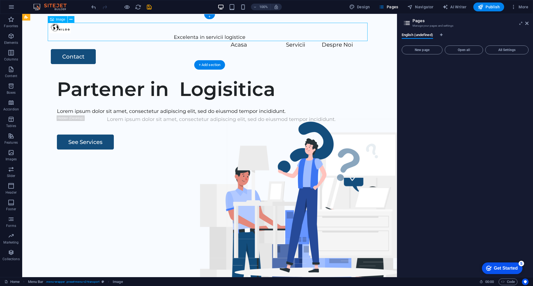
click at [206, 37] on figure "Excelenta in servicii logistice" at bounding box center [210, 32] width 320 height 18
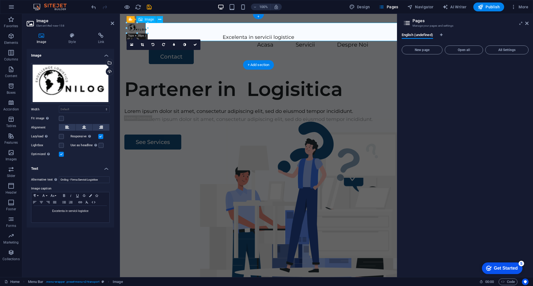
click at [206, 37] on figure "Excelenta in servicii logistice" at bounding box center [259, 32] width 264 height 18
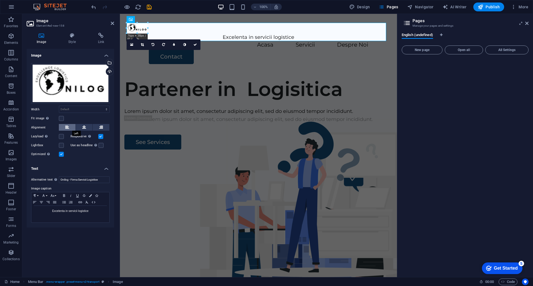
click at [65, 128] on icon at bounding box center [67, 127] width 4 height 7
click at [50, 213] on p "Excelenta in servicii logistice" at bounding box center [70, 211] width 72 height 5
click at [35, 201] on icon "button" at bounding box center [34, 202] width 7 height 4
click at [83, 83] on div "Drag files here, click to choose files or select files from Files or our free s…" at bounding box center [70, 83] width 79 height 41
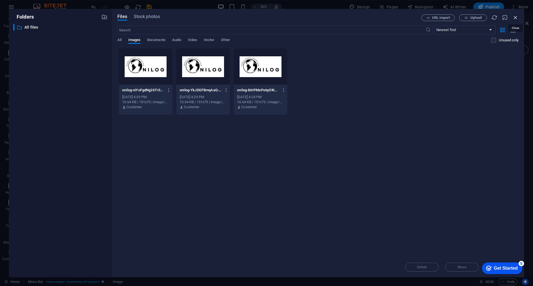
click at [515, 17] on icon "button" at bounding box center [515, 17] width 6 height 6
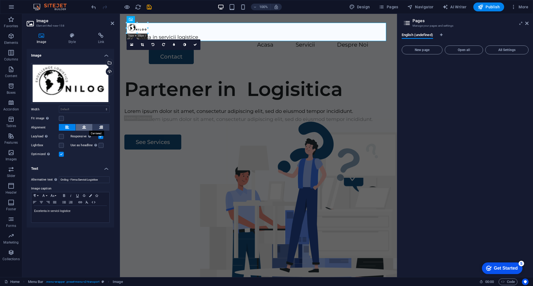
click at [84, 128] on icon at bounding box center [84, 127] width 4 height 7
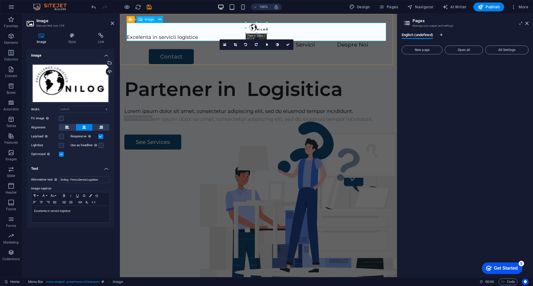
click at [258, 28] on figure "Excelenta in servicii logistice" at bounding box center [259, 32] width 264 height 18
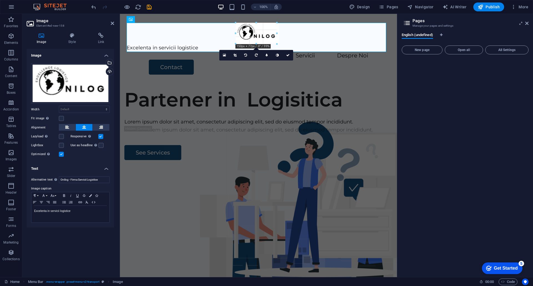
drag, startPoint x: 266, startPoint y: 34, endPoint x: 274, endPoint y: 44, distance: 12.8
type input "147"
select select "px"
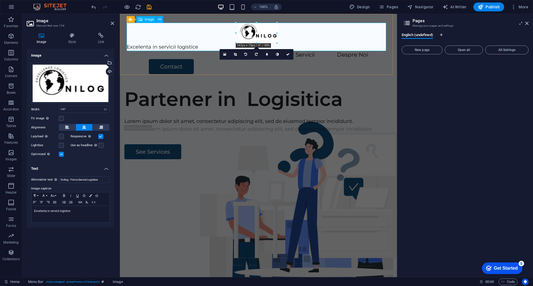
click at [179, 51] on figure "Excelenta in servicii logistice" at bounding box center [259, 37] width 264 height 28
click at [208, 46] on figure "Excelenta in servicii logistice" at bounding box center [259, 37] width 264 height 28
click at [384, 39] on figure "Excelenta in servicii logistice" at bounding box center [259, 37] width 264 height 28
click at [150, 89] on div "Partener in Logisitica Lorem ipsum dolor sit amet, consectetur adipiscing elit,…" at bounding box center [258, 189] width 277 height 213
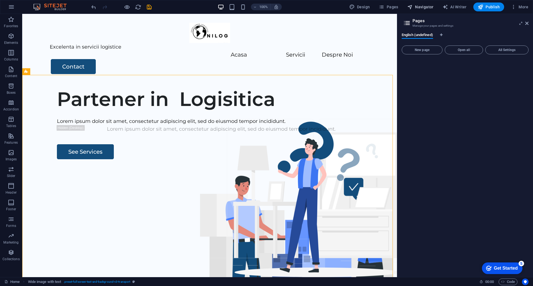
click at [432, 8] on span "Navigator" at bounding box center [420, 7] width 26 height 6
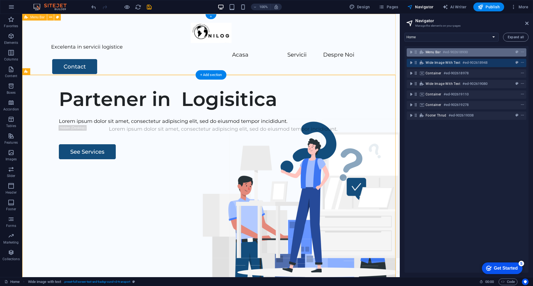
click at [433, 55] on div "Menu Bar #ed-902618930" at bounding box center [461, 52] width 73 height 7
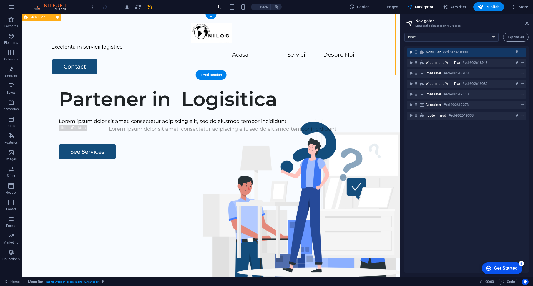
click at [409, 51] on icon "toggle-expand" at bounding box center [411, 52] width 6 height 6
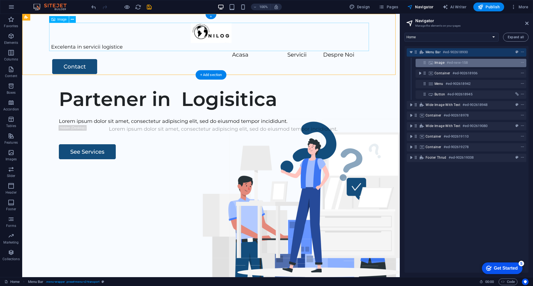
click at [425, 65] on icon at bounding box center [424, 62] width 5 height 5
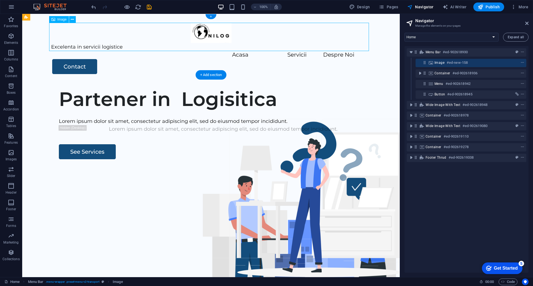
click at [449, 64] on h6 "#ed-new-158" at bounding box center [457, 62] width 21 height 7
click at [463, 63] on h6 "#ed-new-158" at bounding box center [457, 62] width 21 height 7
click at [425, 64] on icon at bounding box center [424, 62] width 5 height 5
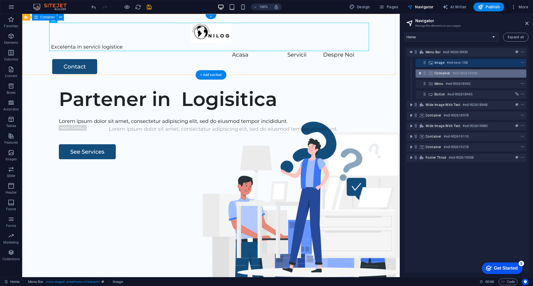
click at [419, 71] on icon "toggle-expand" at bounding box center [420, 73] width 6 height 6
click at [521, 74] on icon "context-menu" at bounding box center [522, 73] width 4 height 4
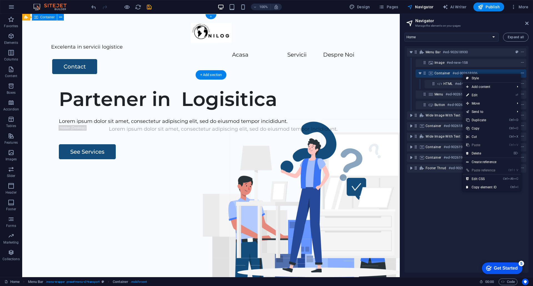
click at [522, 73] on icon "context-menu" at bounding box center [522, 73] width 4 height 4
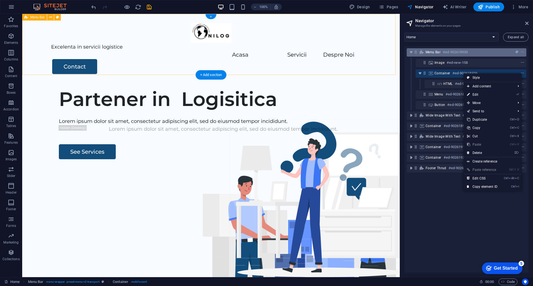
click at [437, 53] on span "Menu Bar" at bounding box center [432, 52] width 15 height 4
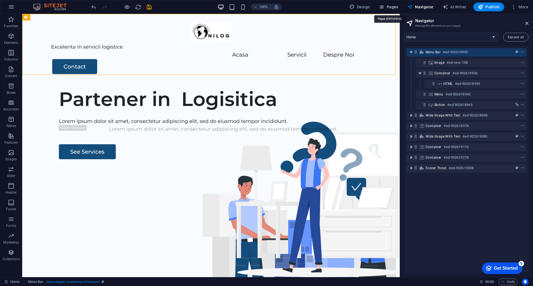
click at [384, 6] on icon "button" at bounding box center [382, 7] width 6 height 6
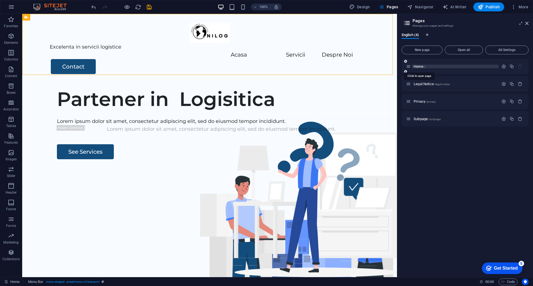
click at [422, 66] on span "Home /" at bounding box center [419, 66] width 11 height 4
click at [516, 6] on icon "button" at bounding box center [514, 7] width 6 height 6
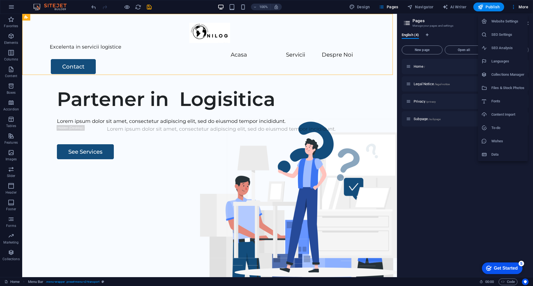
click at [509, 26] on li "Website Settings" at bounding box center [503, 21] width 50 height 13
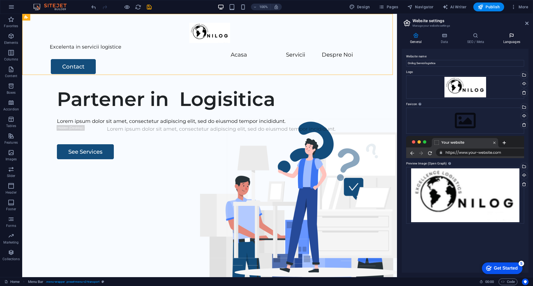
click at [514, 37] on icon at bounding box center [512, 36] width 34 height 6
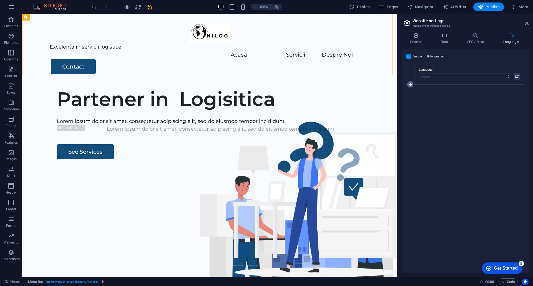
click at [410, 83] on icon at bounding box center [410, 84] width 3 height 4
click at [429, 99] on select "Abkhazian Afar Afrikaans Akan Albanian Amharic Arabic Aragonese Armenian Assame…" at bounding box center [465, 99] width 92 height 7
select select "131"
click at [419, 96] on select "Abkhazian Afar Afrikaans Akan Albanian Amharic Arabic Aragonese Armenian Assame…" at bounding box center [465, 99] width 92 height 7
click at [480, 132] on div "Enable multilanguage To disable multilanguage delete all languages until only o…" at bounding box center [465, 161] width 127 height 224
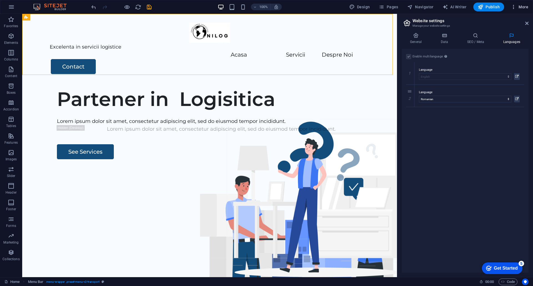
click at [515, 7] on icon "button" at bounding box center [514, 7] width 6 height 6
click at [513, 8] on div at bounding box center [266, 143] width 533 height 286
click at [62, 7] on img at bounding box center [53, 7] width 42 height 7
click at [13, 7] on icon "button" at bounding box center [11, 7] width 7 height 7
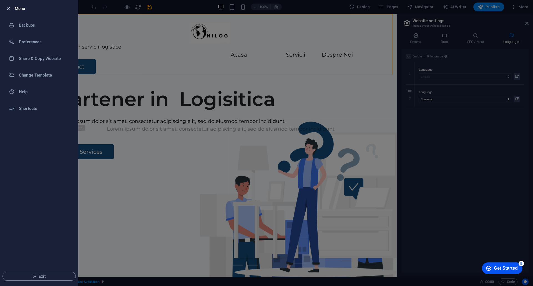
click at [11, 9] on icon "button" at bounding box center [8, 9] width 6 height 6
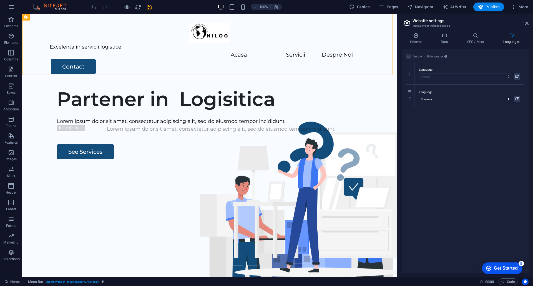
click at [66, 5] on img at bounding box center [53, 7] width 42 height 7
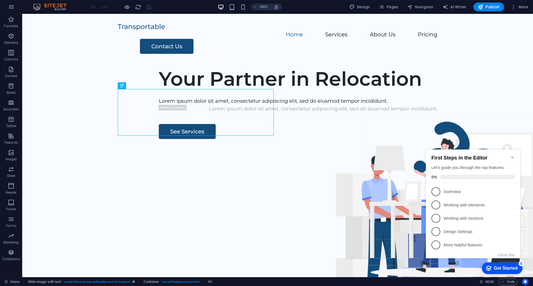
click at [513, 155] on icon "Minimize checklist" at bounding box center [512, 157] width 4 height 4
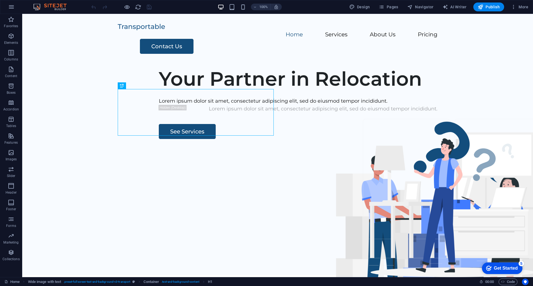
click at [506, 267] on div "Get Started" at bounding box center [506, 268] width 24 height 5
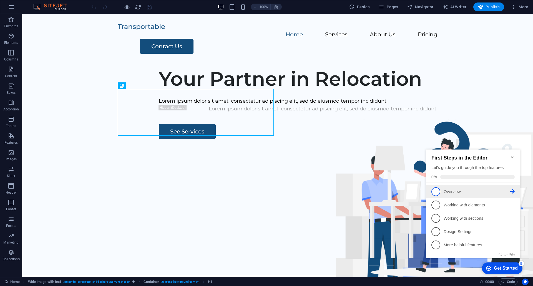
click at [457, 193] on p "Overview - incomplete" at bounding box center [477, 192] width 67 height 6
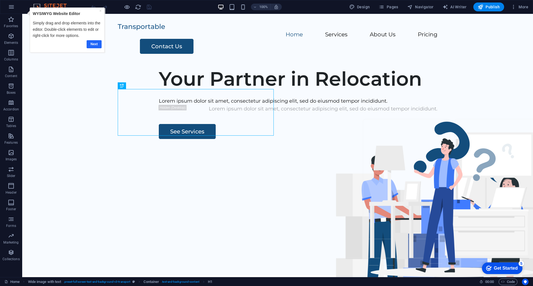
click at [98, 46] on link "Next" at bounding box center [94, 44] width 15 height 8
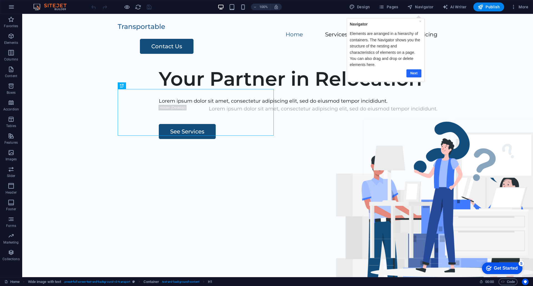
click at [414, 74] on link "Next" at bounding box center [413, 73] width 15 height 8
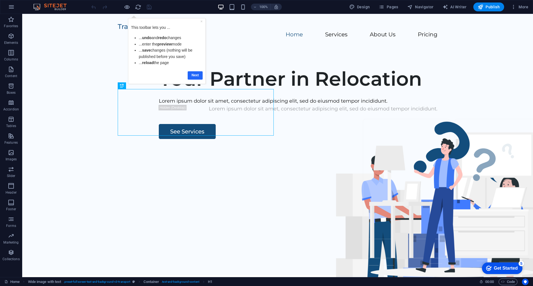
click at [198, 76] on link "Next" at bounding box center [195, 75] width 15 height 8
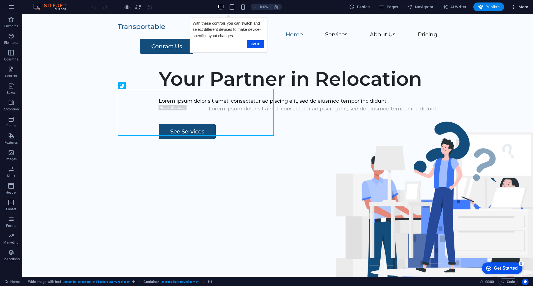
click at [514, 7] on icon "button" at bounding box center [514, 7] width 6 height 6
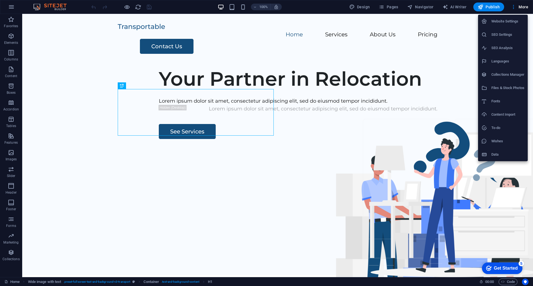
click at [502, 61] on h6 "Languages" at bounding box center [507, 61] width 33 height 7
select select "41"
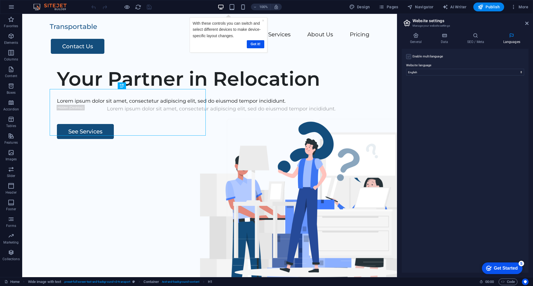
click at [410, 56] on label at bounding box center [408, 56] width 5 height 5
click at [0, 0] on input "Enable multilanguage To disable multilanguage delete all languages until only o…" at bounding box center [0, 0] width 0 height 0
click at [434, 100] on select "Abkhazian Afar Afrikaans Akan Albanian Amharic Arabic Aragonese Armenian Assame…" at bounding box center [465, 99] width 92 height 7
select select "131"
click at [419, 96] on select "Abkhazian Afar Afrikaans Akan Albanian Amharic Arabic Aragonese Armenian Assame…" at bounding box center [465, 99] width 92 height 7
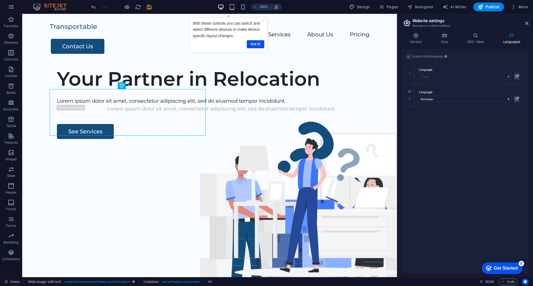
click at [517, 271] on div "Get Started" at bounding box center [506, 268] width 24 height 5
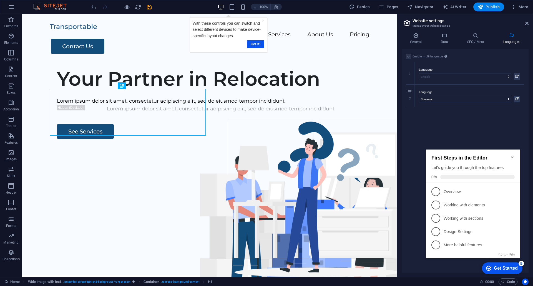
click at [517, 271] on div "Get Started" at bounding box center [506, 268] width 24 height 5
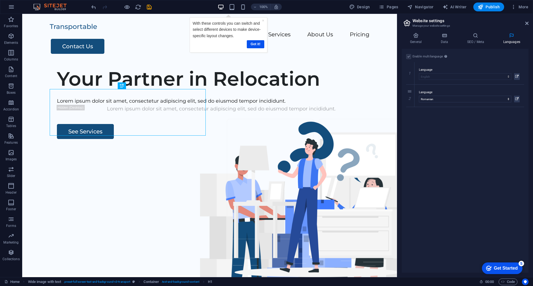
click at [521, 264] on div "5" at bounding box center [521, 264] width 6 height 6
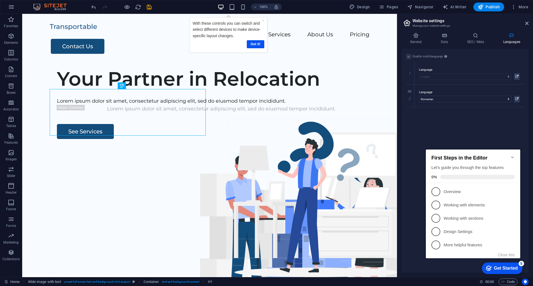
click at [520, 264] on div "5" at bounding box center [521, 264] width 6 height 6
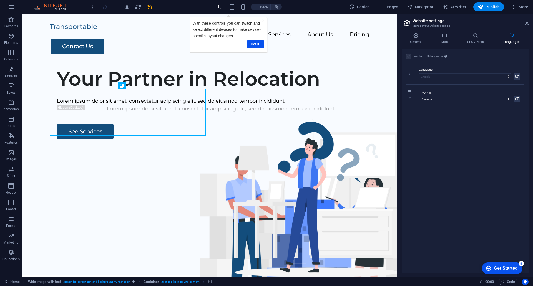
click at [524, 266] on div "5" at bounding box center [521, 264] width 6 height 6
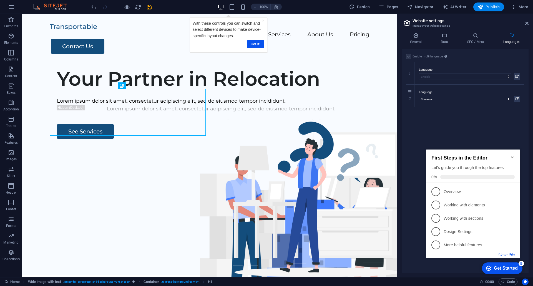
click at [511, 255] on button "Close this" at bounding box center [506, 255] width 17 height 4
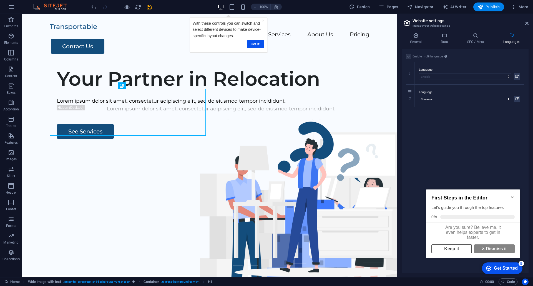
click at [465, 253] on link "Keep it" at bounding box center [451, 249] width 41 height 9
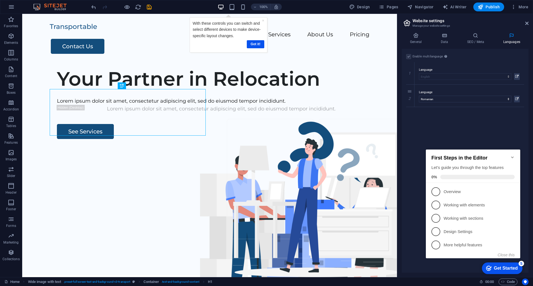
click at [510, 155] on icon "Minimize checklist" at bounding box center [512, 157] width 4 height 4
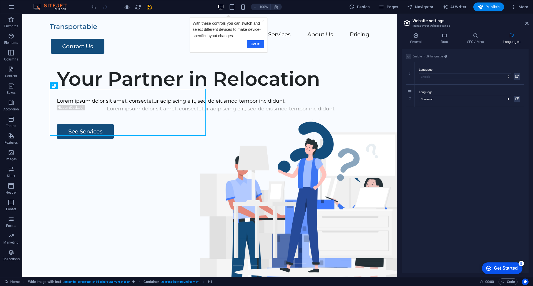
click at [252, 45] on link "Got it!" at bounding box center [254, 44] width 17 height 8
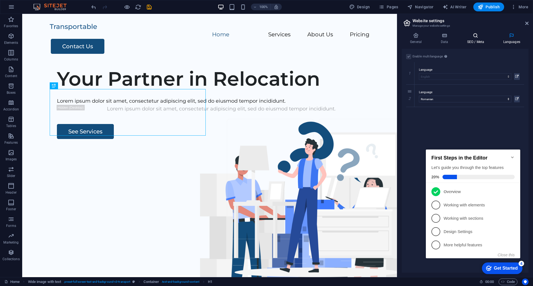
click at [476, 40] on h4 "SEO / Meta" at bounding box center [476, 39] width 36 height 12
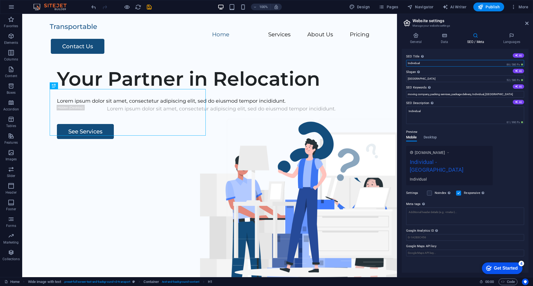
drag, startPoint x: 427, startPoint y: 64, endPoint x: 399, endPoint y: 62, distance: 28.1
click at [399, 62] on div "General Data SEO / Meta Languages Website name Individual Logo Drag files here,…" at bounding box center [465, 152] width 136 height 249
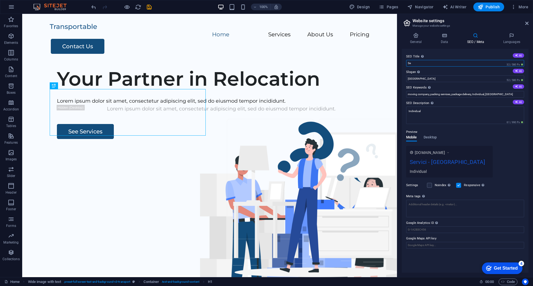
type input "S"
type input "E"
click at [512, 42] on h4 "Languages" at bounding box center [512, 39] width 34 height 12
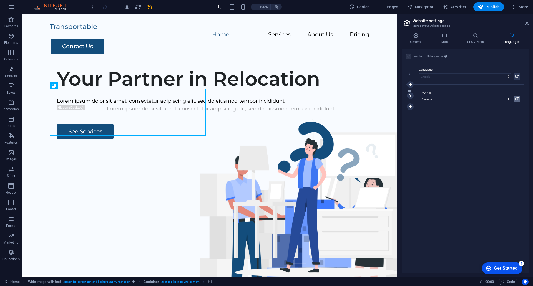
click at [517, 99] on icon at bounding box center [516, 99] width 3 height 7
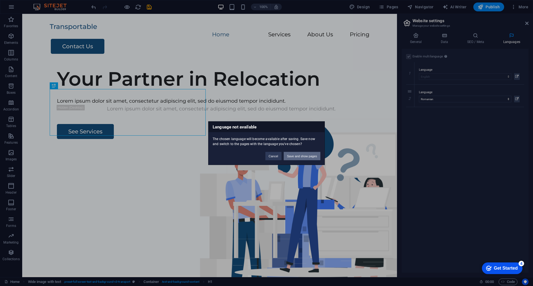
click at [304, 153] on button "Save and show pages" at bounding box center [302, 156] width 37 height 8
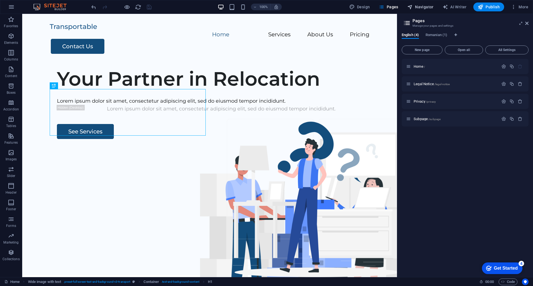
click at [425, 6] on span "Navigator" at bounding box center [420, 7] width 26 height 6
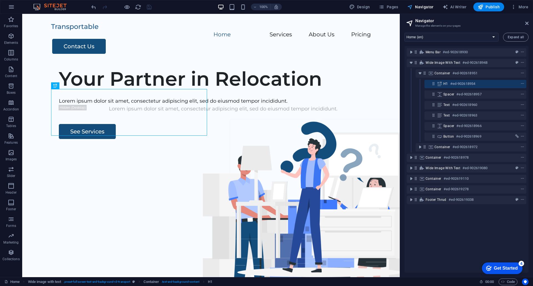
click at [425, 6] on span "Navigator" at bounding box center [420, 7] width 26 height 6
click at [527, 25] on icon at bounding box center [526, 23] width 3 height 4
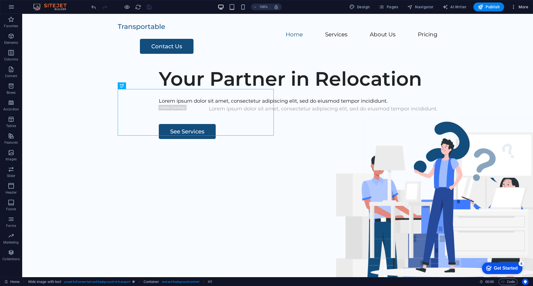
click at [521, 6] on span "More" at bounding box center [519, 7] width 17 height 6
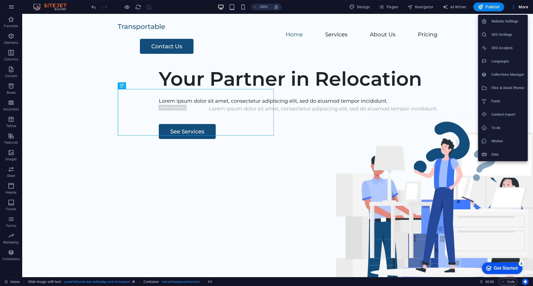
click at [505, 22] on h6 "Website Settings" at bounding box center [507, 21] width 33 height 7
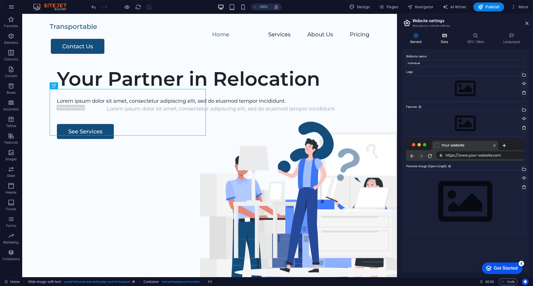
click at [447, 37] on icon at bounding box center [444, 36] width 24 height 6
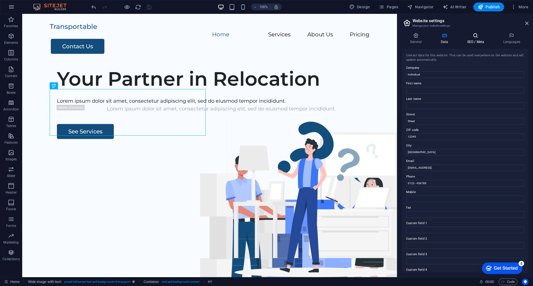
click at [473, 40] on h4 "SEO / Meta" at bounding box center [476, 39] width 36 height 12
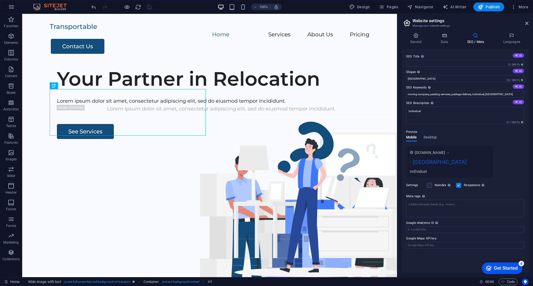
click at [426, 151] on span "[DOMAIN_NAME]" at bounding box center [430, 153] width 30 height 6
click at [429, 138] on span "Desktop" at bounding box center [430, 138] width 13 height 8
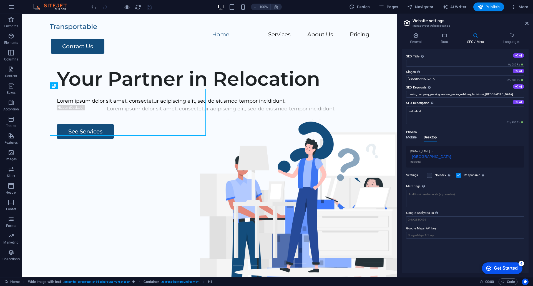
click at [409, 137] on span "Mobile" at bounding box center [411, 138] width 11 height 8
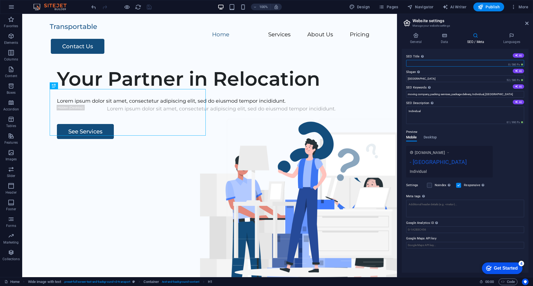
drag, startPoint x: 414, startPoint y: 63, endPoint x: 435, endPoint y: 84, distance: 30.8
click at [414, 63] on input "SEO Title The title of your website - make it something that stands out in sear…" at bounding box center [465, 63] width 118 height 7
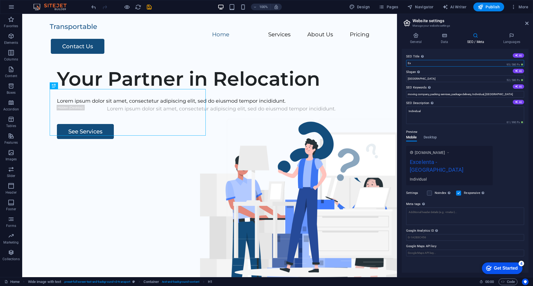
type input "E"
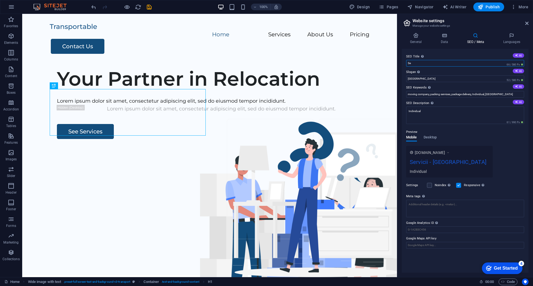
type input "S"
click at [510, 37] on icon at bounding box center [512, 36] width 34 height 6
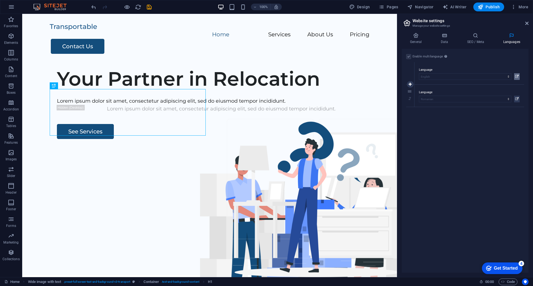
click at [517, 77] on icon at bounding box center [516, 76] width 3 height 7
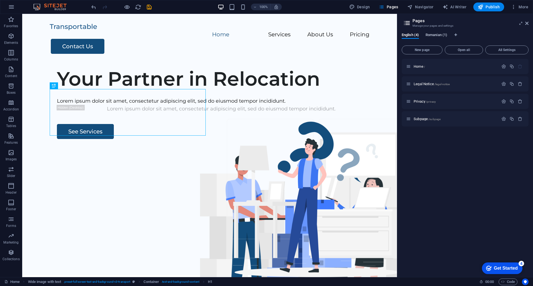
click at [438, 34] on span "Romanian (1)" at bounding box center [436, 36] width 22 height 8
click at [418, 65] on span "Home /" at bounding box center [419, 66] width 11 height 4
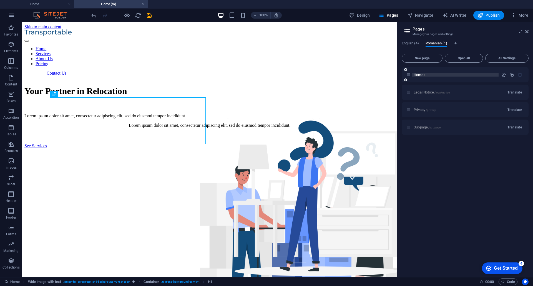
click at [425, 75] on span "/" at bounding box center [424, 75] width 1 height 3
click at [503, 74] on icon "button" at bounding box center [503, 74] width 5 height 5
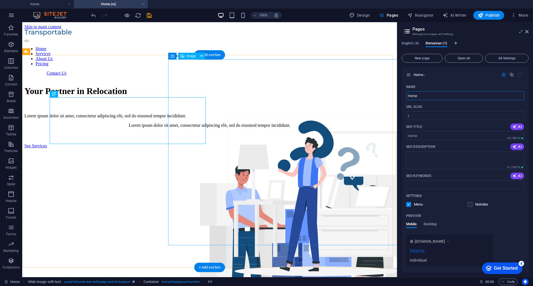
drag, startPoint x: 446, startPoint y: 118, endPoint x: 381, endPoint y: 102, distance: 66.7
type input "Acasa"
click at [458, 157] on textarea "SEO Description" at bounding box center [465, 160] width 118 height 18
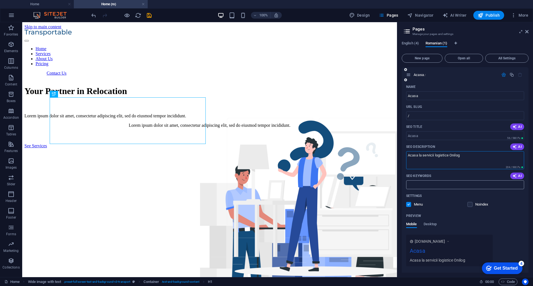
type textarea "Acasa la servicii logistice Onilog"
click at [427, 185] on input "SEO Keywords" at bounding box center [465, 184] width 118 height 9
click at [427, 183] on input "SEO Keywords" at bounding box center [465, 184] width 118 height 9
click at [473, 187] on input "servicii logistice, logistica, depozitare marfa, manipulare marfa, transport ma…" at bounding box center [465, 184] width 118 height 9
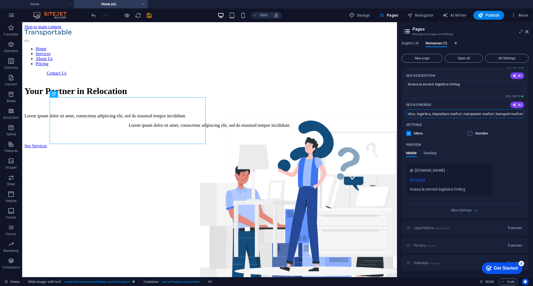
scroll to position [0, 0]
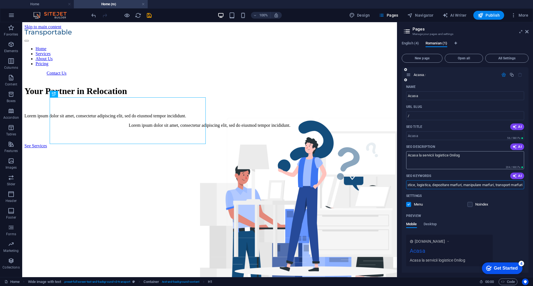
type input "servicii logistice, logistica, depozitare marfuri, manipulare marfuri, transpor…"
drag, startPoint x: 463, startPoint y: 155, endPoint x: 397, endPoint y: 159, distance: 66.4
click at [397, 159] on aside "Pages Manage your pages and settings English (4) Romanian (1) New page Open all…" at bounding box center [465, 149] width 136 height 255
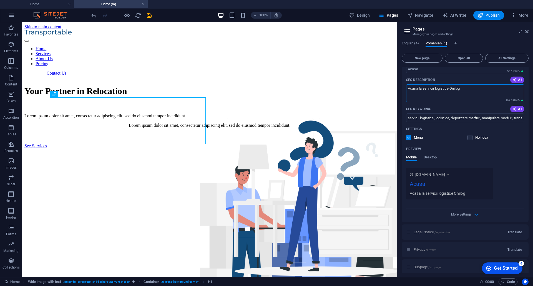
scroll to position [71, 0]
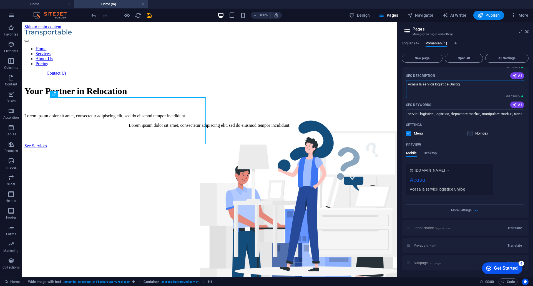
click at [449, 229] on div "Legal Notice /legal-notice Translate" at bounding box center [465, 227] width 127 height 15
click at [521, 227] on button "Translate" at bounding box center [514, 228] width 19 height 9
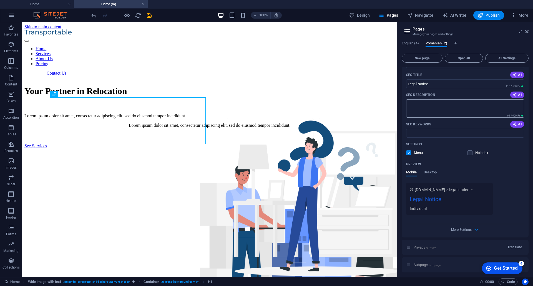
scroll to position [278, 0]
click at [515, 180] on div "Preview Mobile Desktop" at bounding box center [465, 169] width 118 height 23
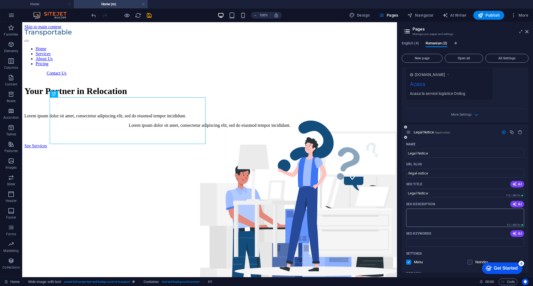
scroll to position [167, 0]
click at [423, 132] on span "Legal Notice /legal-notice" at bounding box center [432, 132] width 36 height 4
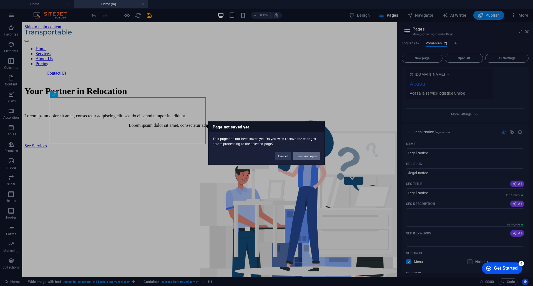
click at [309, 159] on button "Save and open" at bounding box center [306, 156] width 27 height 8
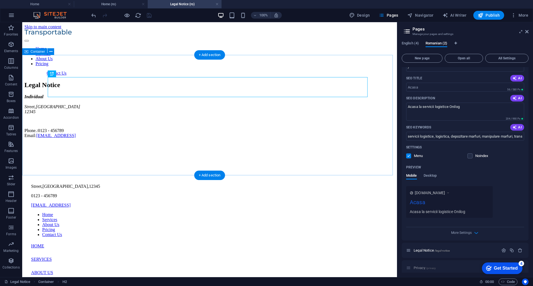
scroll to position [0, 0]
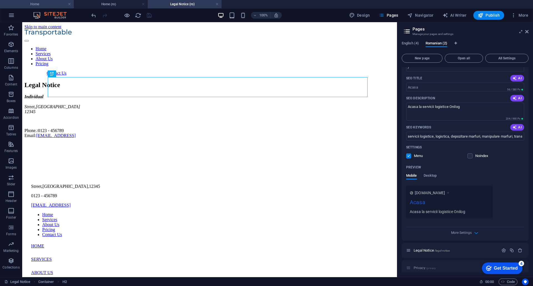
click at [49, 2] on h4 "Home" at bounding box center [37, 4] width 74 height 6
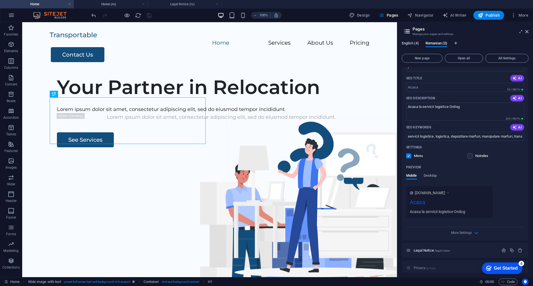
click at [412, 46] on span "English (4)" at bounding box center [410, 44] width 17 height 8
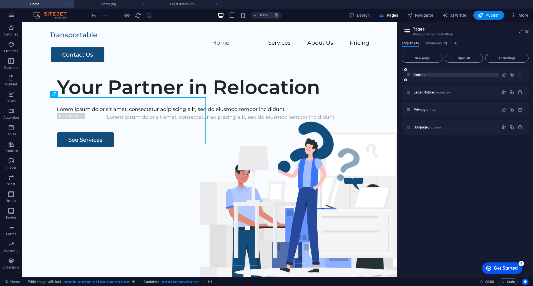
click at [419, 75] on span "Home /" at bounding box center [419, 75] width 11 height 4
click at [502, 75] on icon "button" at bounding box center [503, 74] width 5 height 5
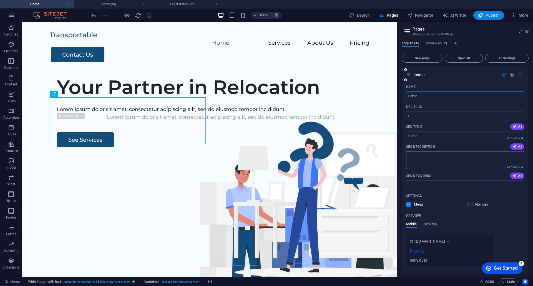
click at [421, 160] on textarea "SEO Description" at bounding box center [465, 160] width 118 height 18
type textarea "Home Excellence Logistics"
click at [429, 188] on input "SEO Keywords" at bounding box center [465, 184] width 118 height 9
click at [459, 187] on input "logistics, storage goods," at bounding box center [465, 184] width 118 height 9
click at [450, 181] on input "logistics, storage goods, handling goods" at bounding box center [465, 184] width 118 height 9
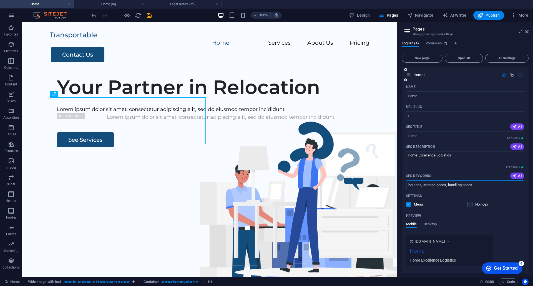
click at [478, 189] on input "logistics, storage goods, handling goods" at bounding box center [465, 184] width 118 height 9
type input "logistics, storage goods, handling goods, transport goods"
click at [148, 16] on icon "save" at bounding box center [149, 15] width 6 height 6
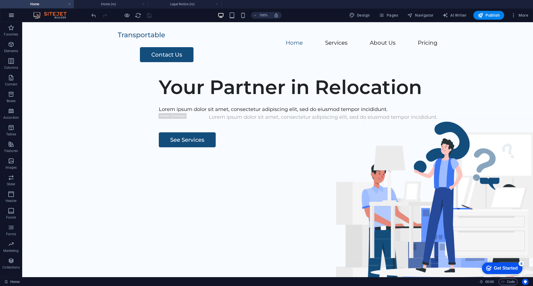
click at [8, 14] on icon "button" at bounding box center [11, 15] width 7 height 7
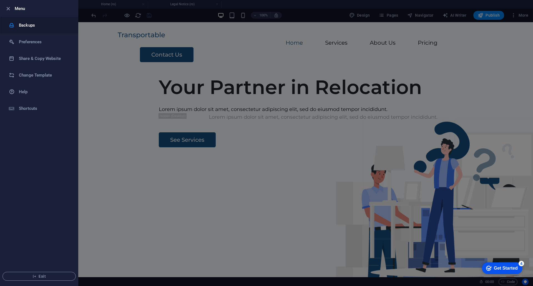
click at [29, 27] on h6 "Backups" at bounding box center [44, 25] width 51 height 7
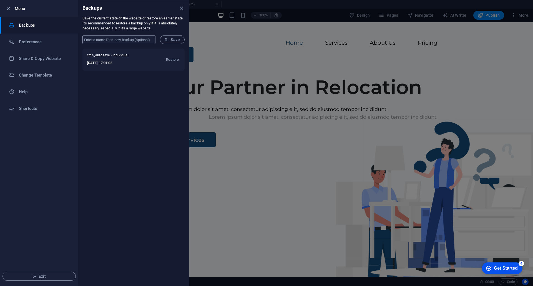
click at [132, 42] on input "text" at bounding box center [118, 39] width 73 height 9
type input "New Onilog"
click at [171, 38] on span "Save" at bounding box center [172, 39] width 15 height 4
click at [183, 8] on icon "close" at bounding box center [181, 8] width 6 height 6
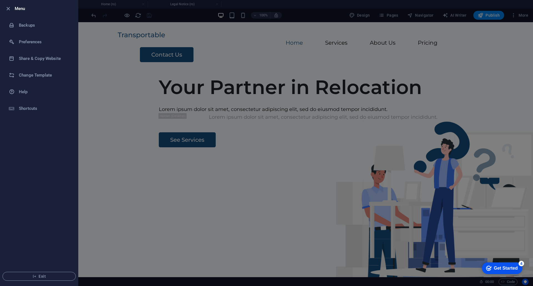
click at [521, 264] on div "4" at bounding box center [521, 264] width 6 height 6
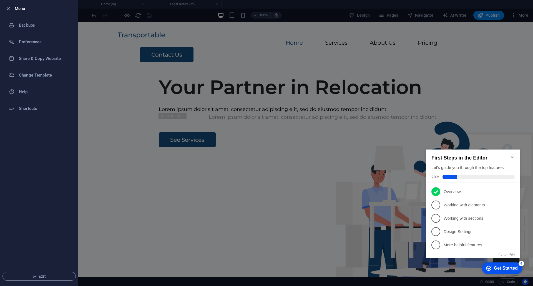
click at [521, 264] on div "4" at bounding box center [521, 264] width 6 height 6
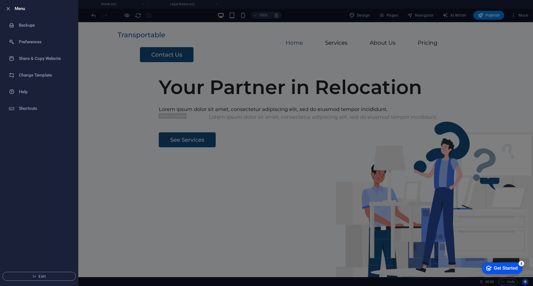
click at [308, 17] on div at bounding box center [266, 143] width 533 height 286
